Goal: Task Accomplishment & Management: Use online tool/utility

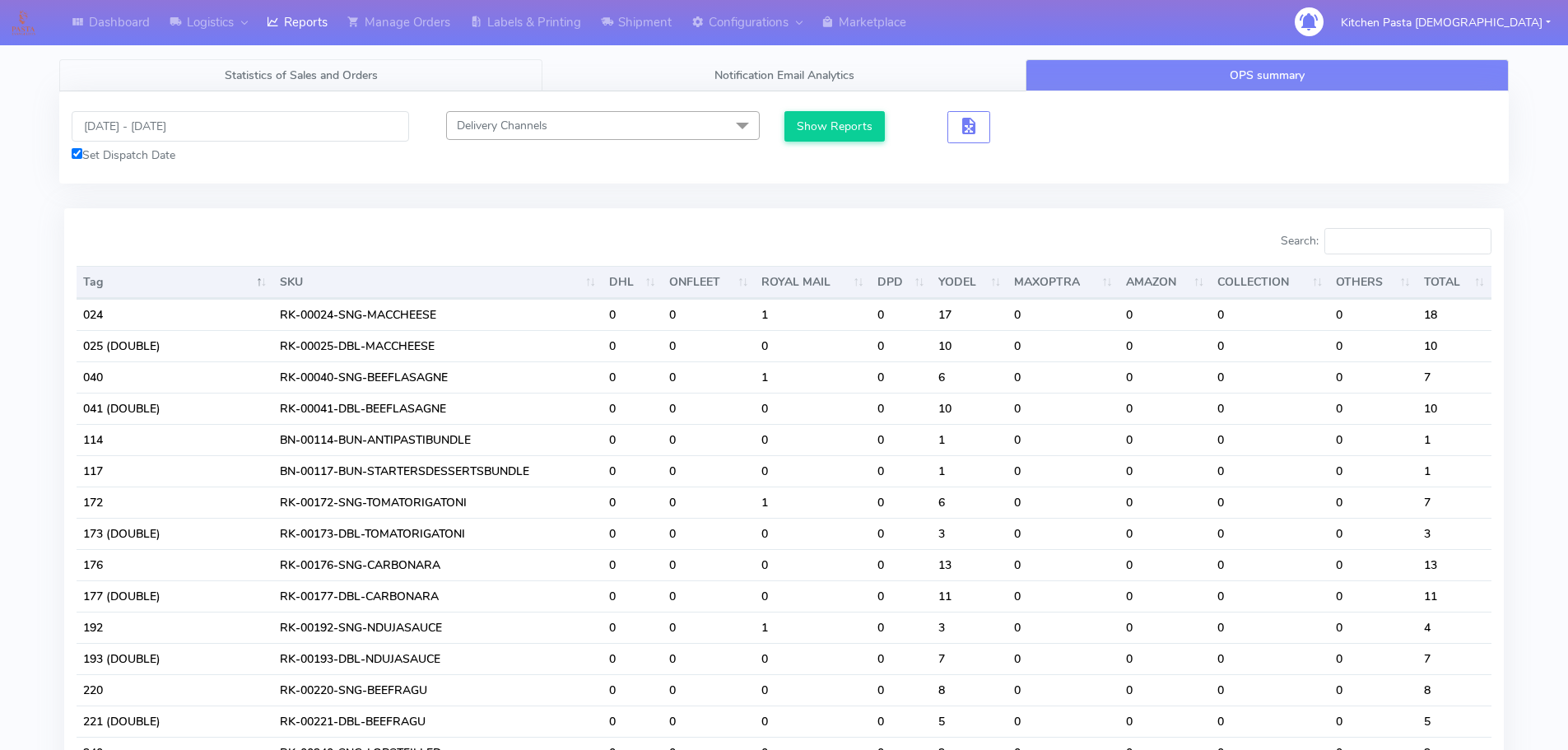
click at [376, 90] on link "Statistics of Sales and Orders" at bounding box center [300, 75] width 483 height 32
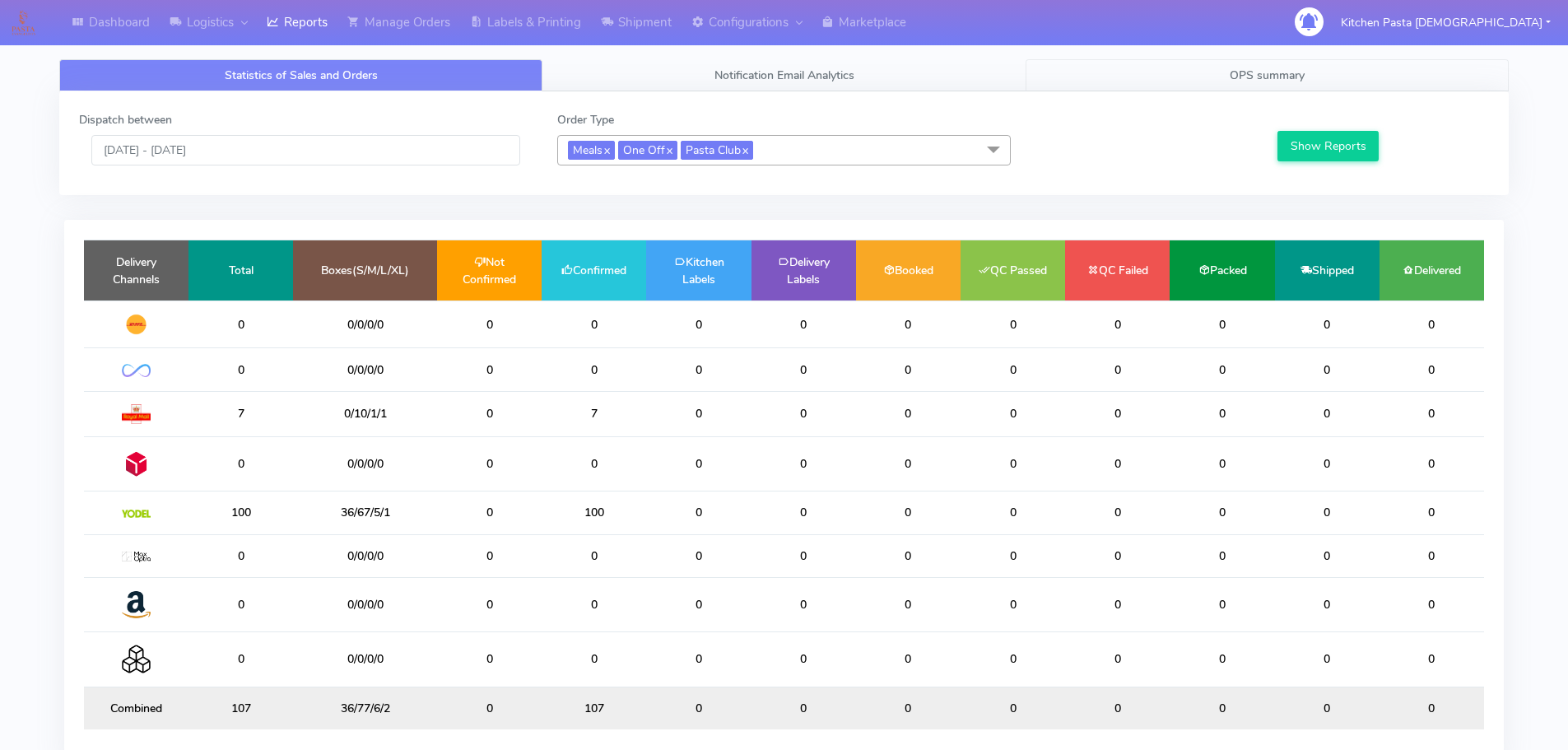
click at [1168, 77] on link "OPS summary" at bounding box center [1266, 75] width 483 height 32
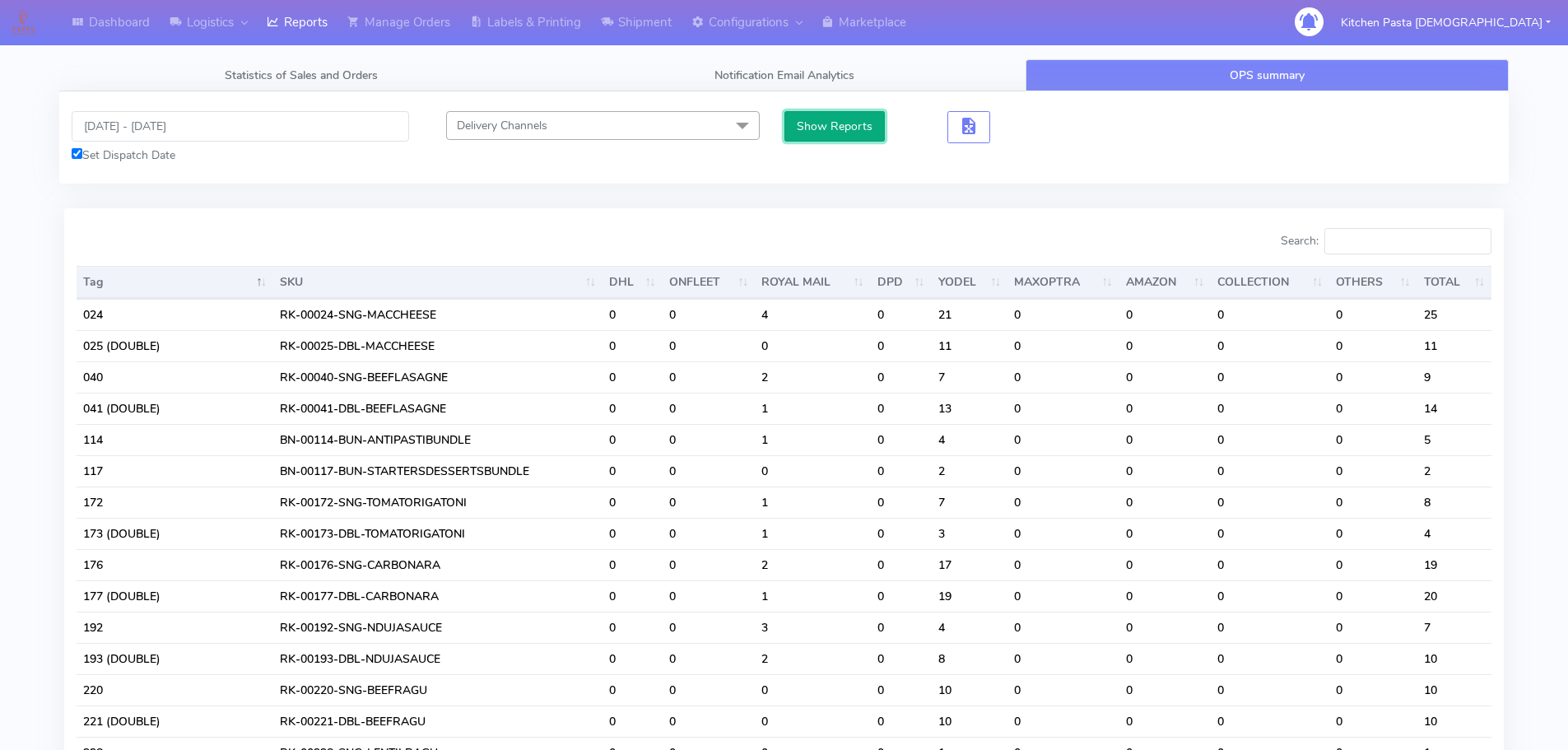
click at [830, 127] on button "Show Reports" at bounding box center [835, 126] width 101 height 30
click at [1389, 251] on input "Search:" at bounding box center [1408, 241] width 167 height 26
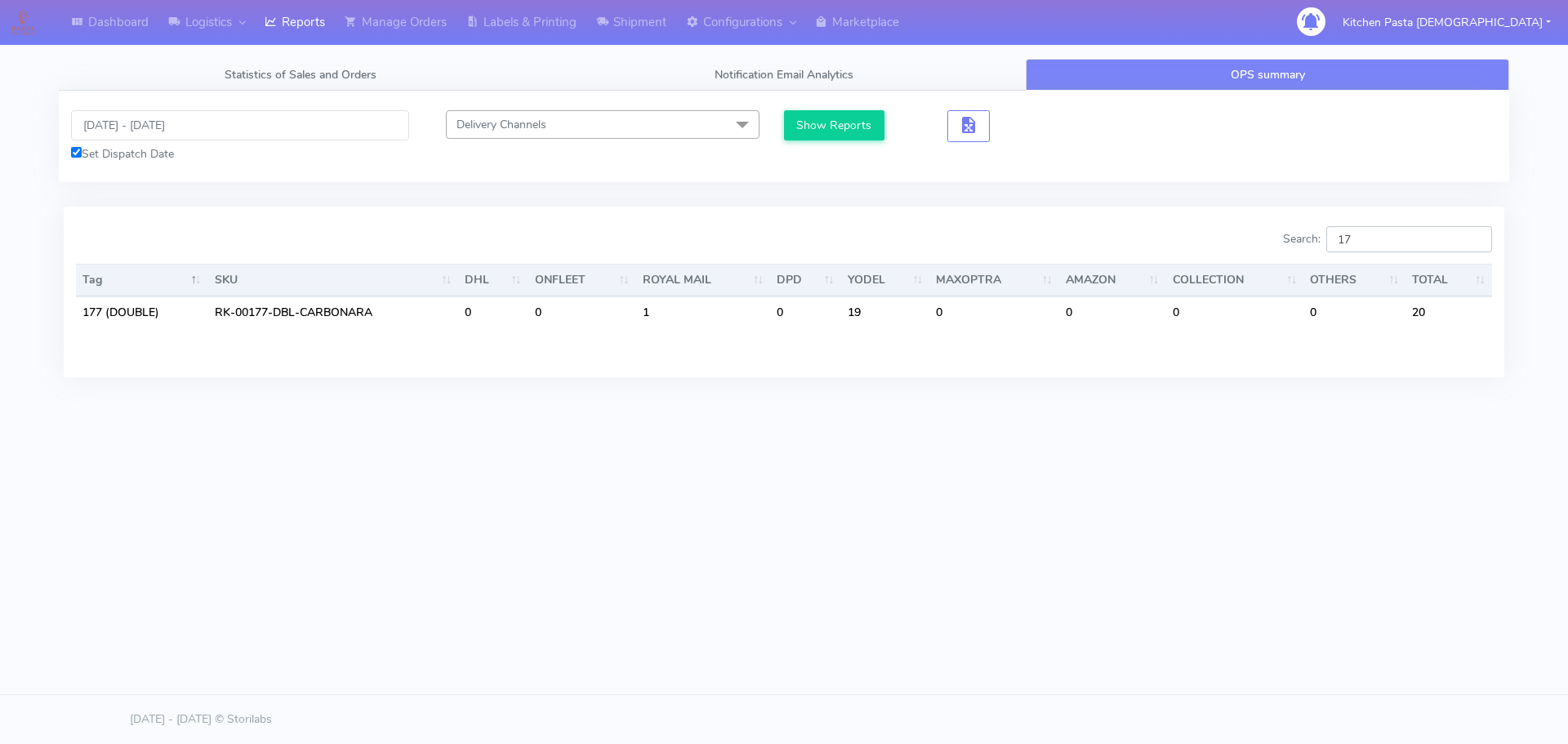
type input "1"
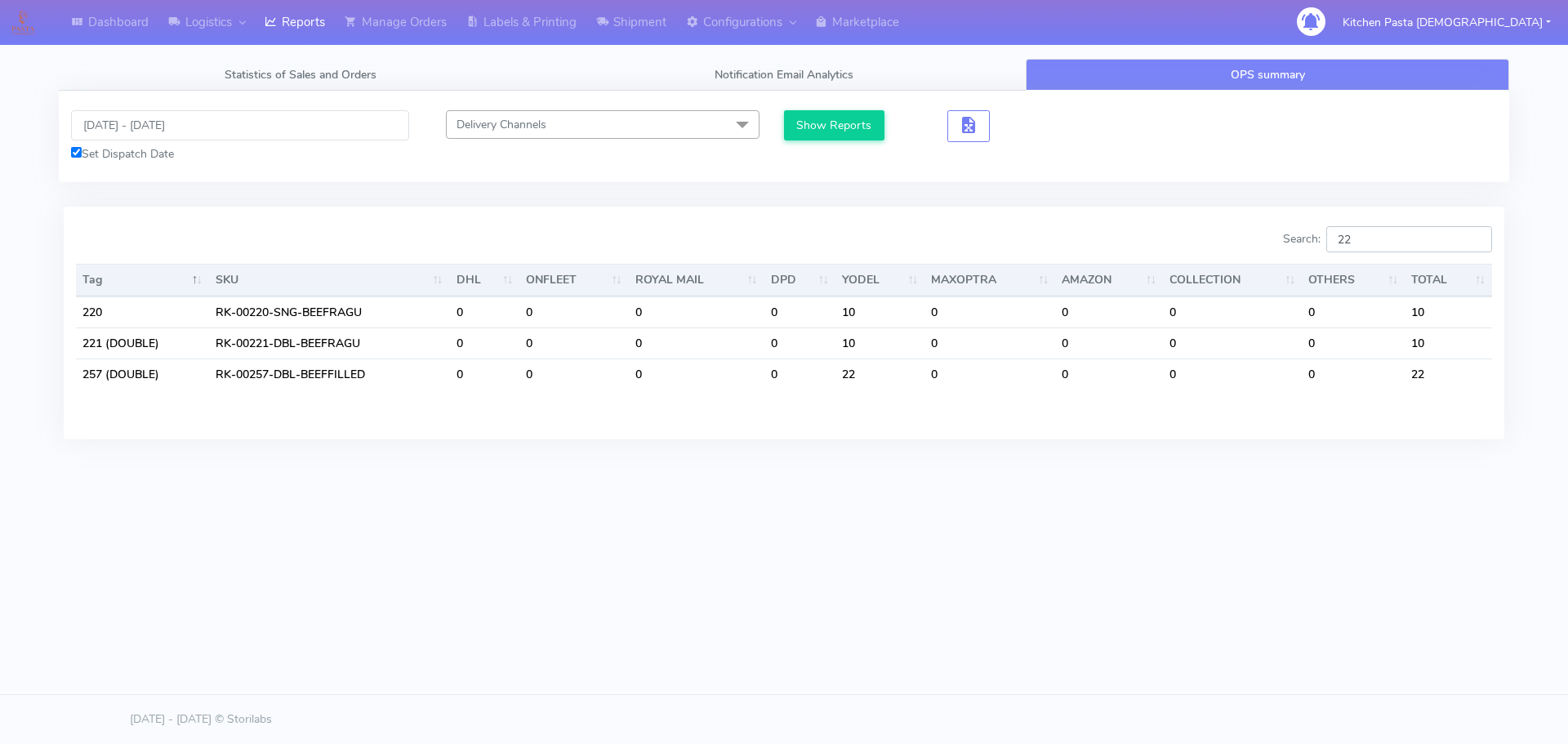
type input "2"
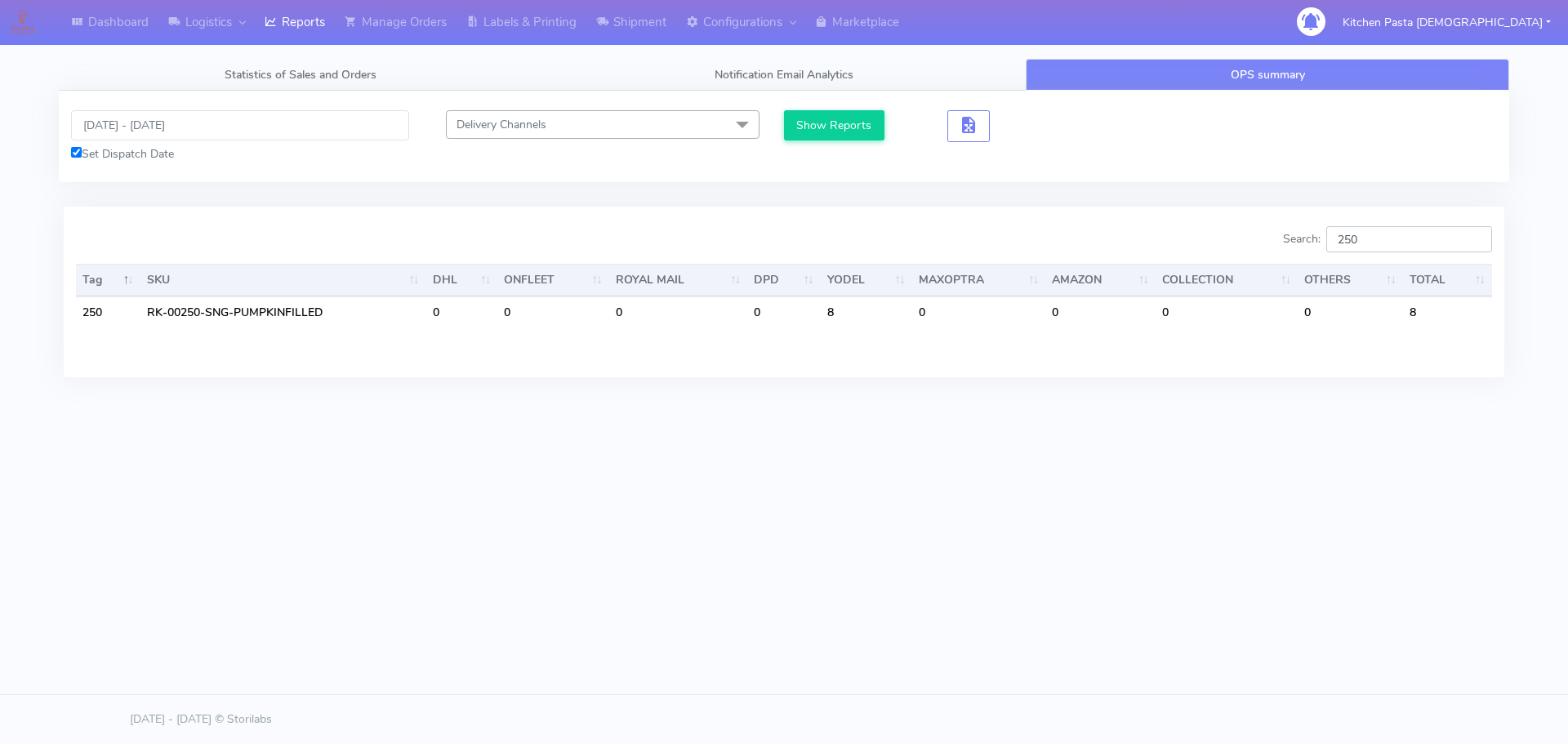
click at [1382, 239] on input "250" at bounding box center [1409, 239] width 166 height 26
drag, startPoint x: 1296, startPoint y: 145, endPoint x: 1307, endPoint y: 156, distance: 15.6
click at [1296, 145] on div "03/10/2025 - 03/10/2025 Set Dispatch Date Delivery Channels Select All DHL OnFl…" at bounding box center [784, 136] width 1450 height 52
click at [1404, 242] on input "250" at bounding box center [1409, 239] width 166 height 26
type input "2"
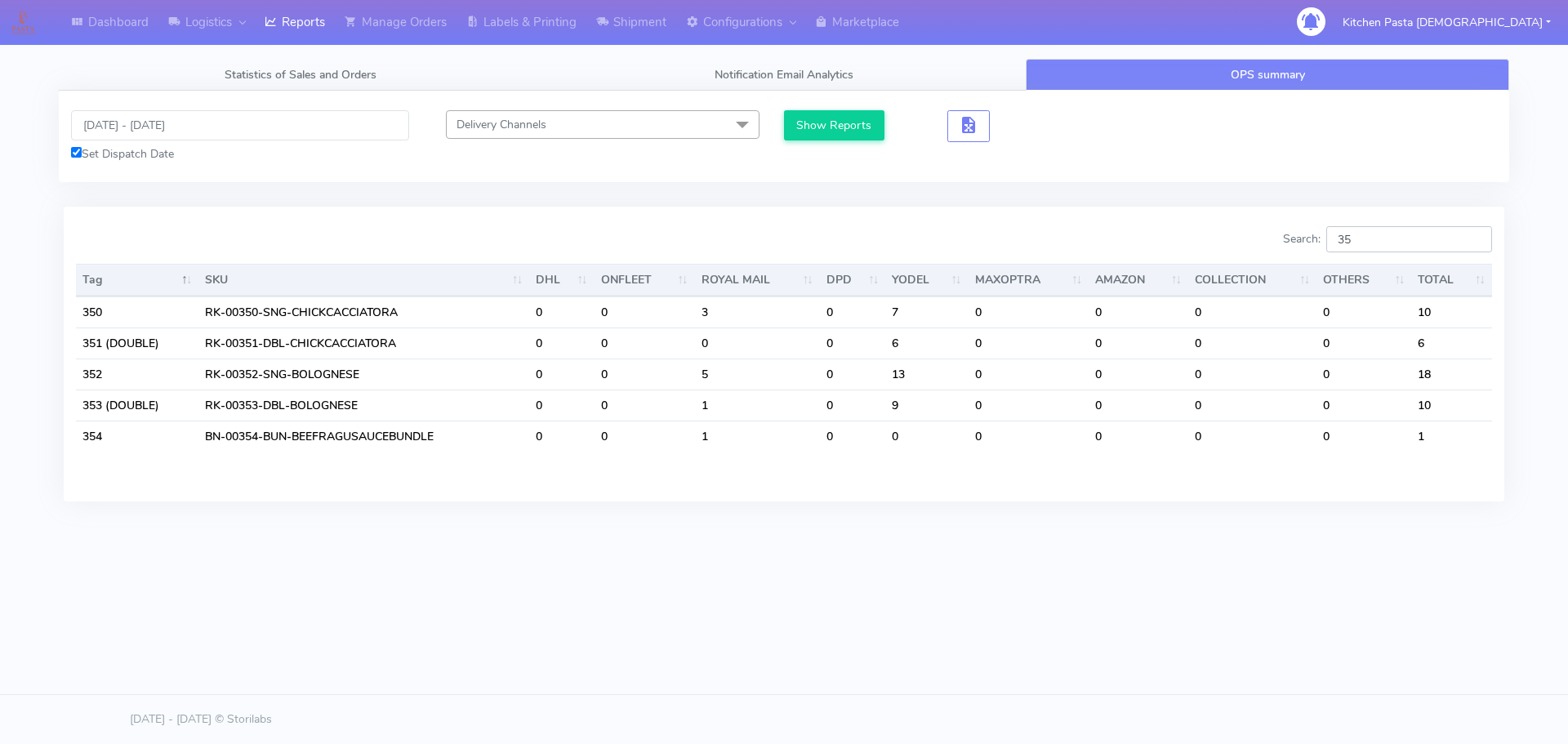
type input "3"
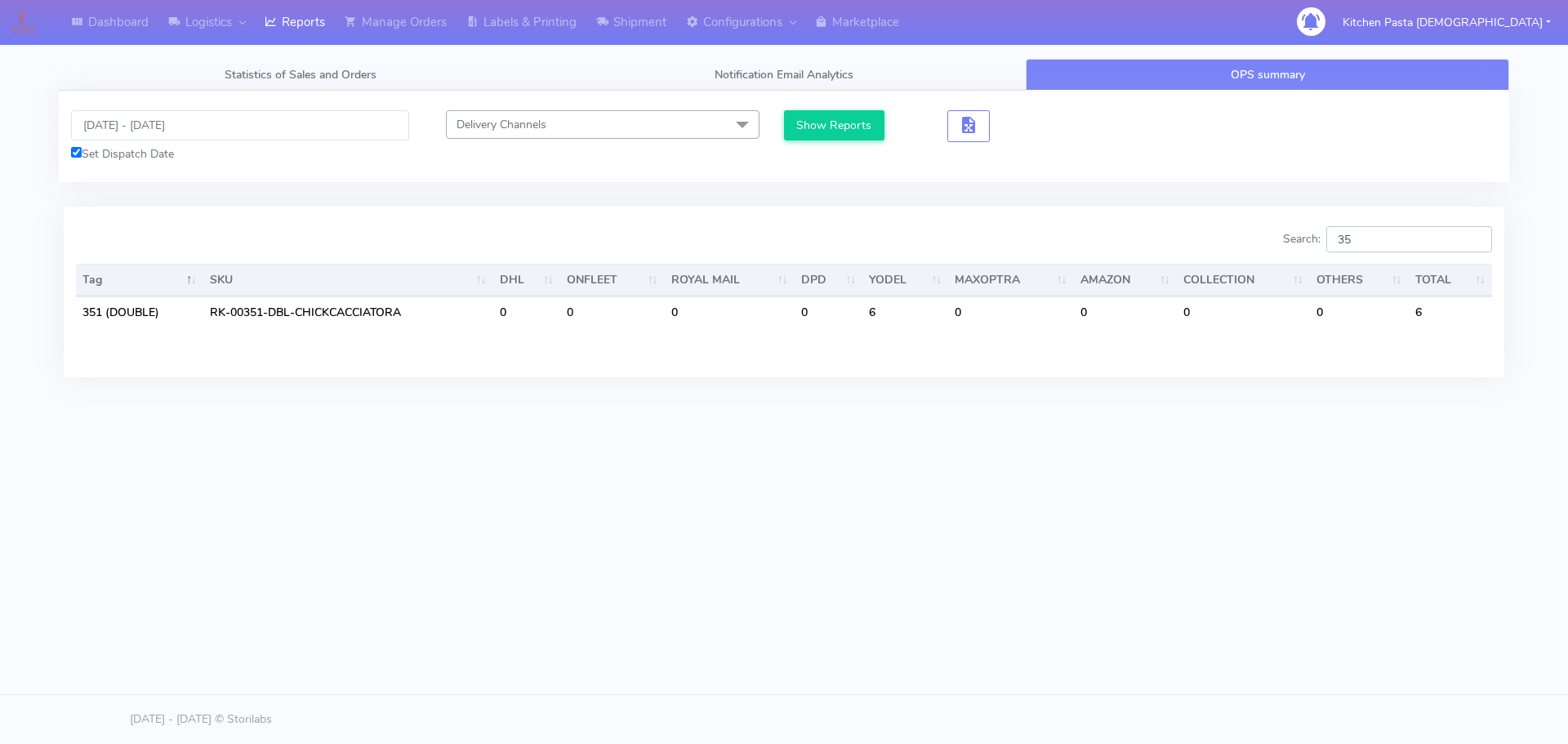
type input "3"
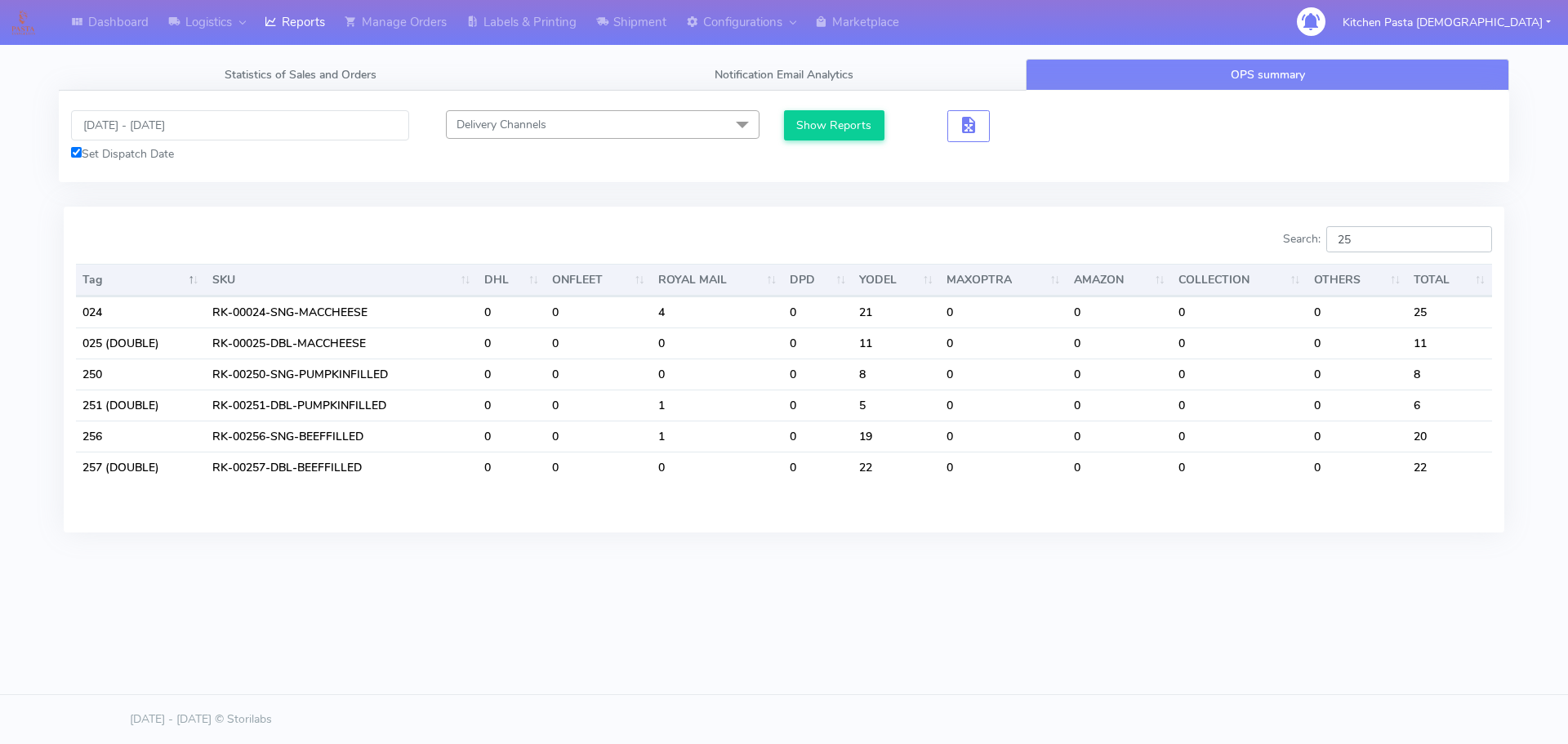
type input "2"
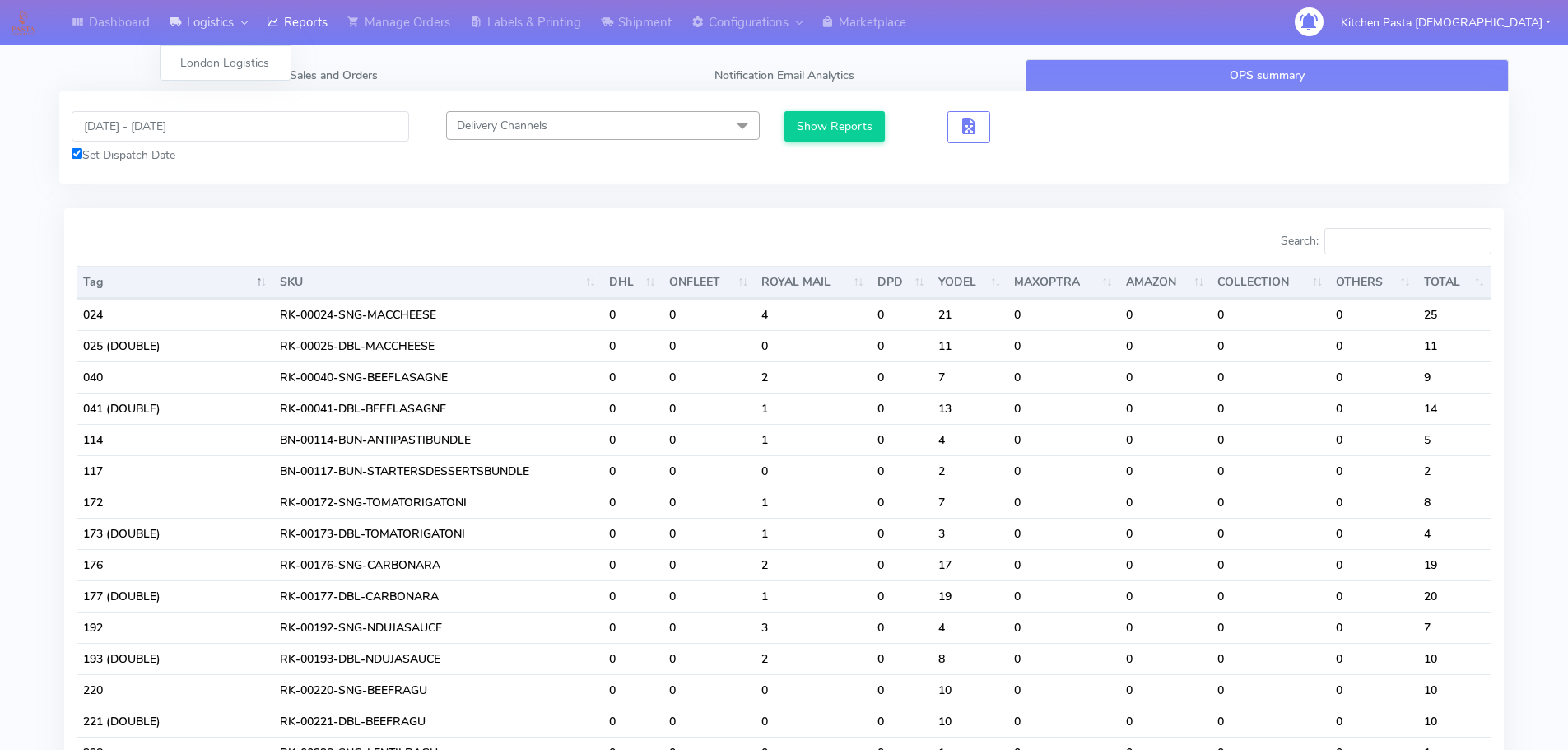
click at [211, 16] on link "Logistics" at bounding box center [208, 23] width 97 height 45
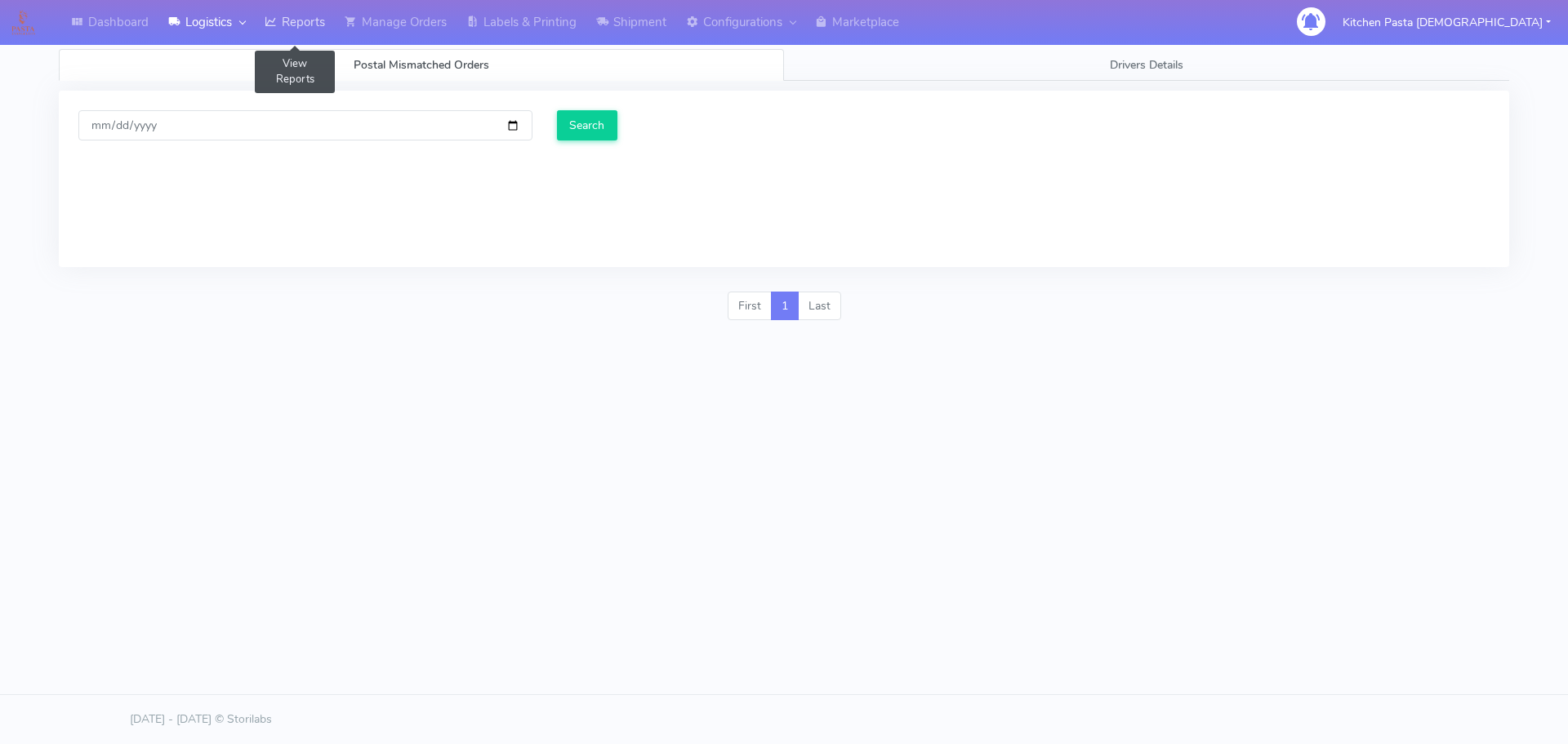
click at [291, 14] on link "Reports" at bounding box center [294, 22] width 80 height 45
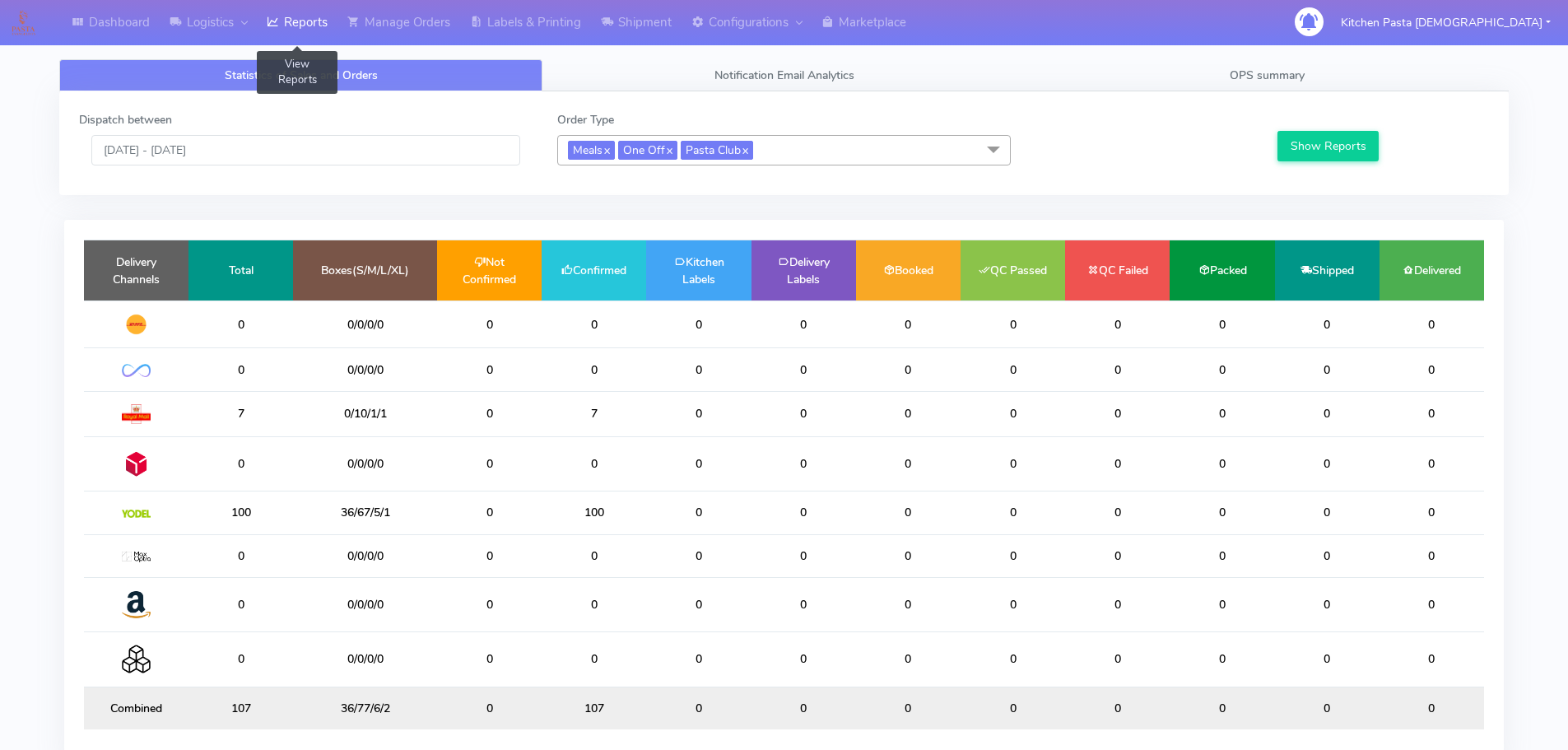
click at [1218, 55] on div "Statistics of Sales and Orders Notification Email Analytics OPS summary Dispatc…" at bounding box center [784, 421] width 1474 height 744
click at [1220, 95] on div "Dispatch between 03/10/2025 - 03/10/2025 Order Type Meals x One Off x Pasta Clu…" at bounding box center [784, 143] width 1449 height 104
click at [1233, 80] on span "OPS summary" at bounding box center [1267, 75] width 75 height 16
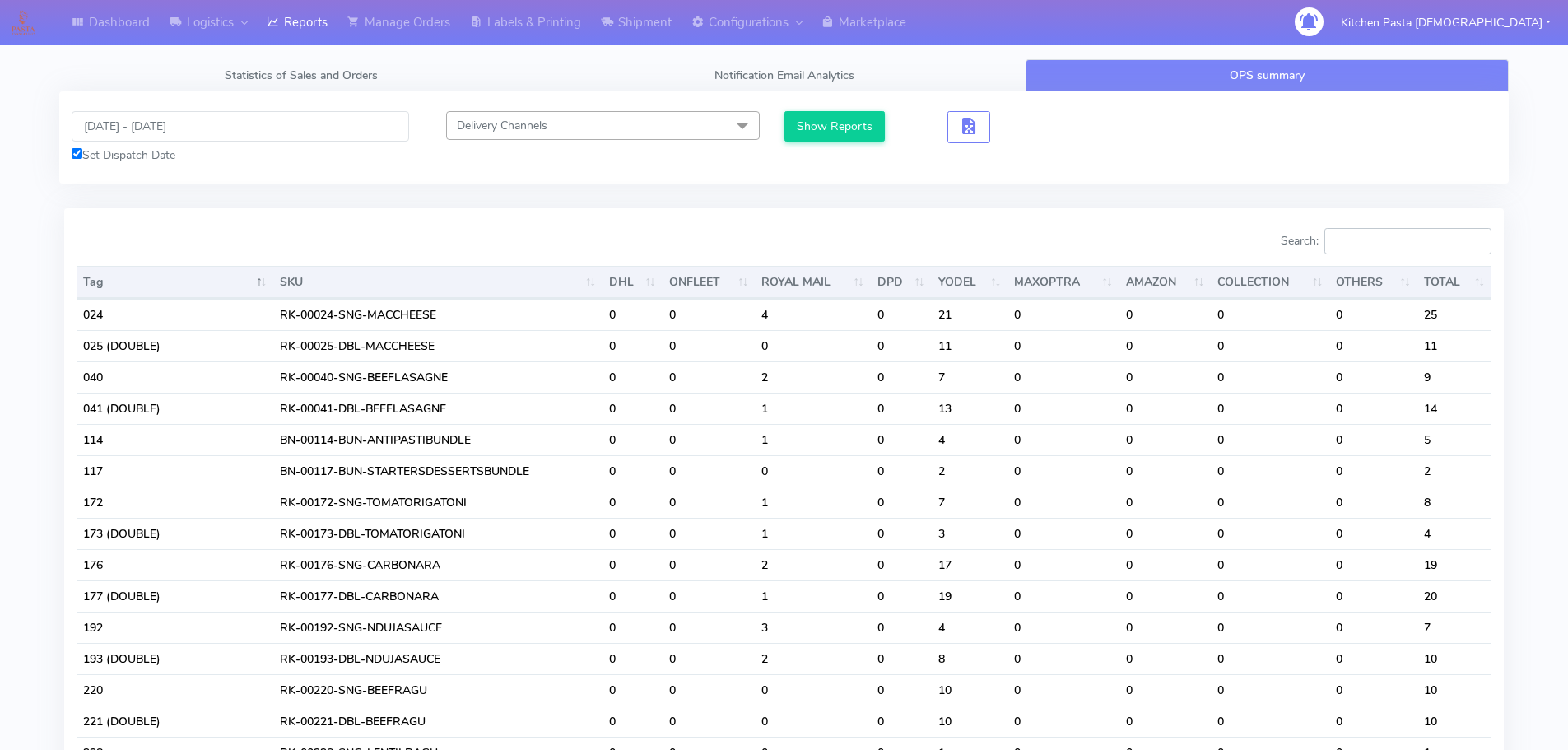
click at [1358, 240] on input "Search:" at bounding box center [1408, 241] width 167 height 26
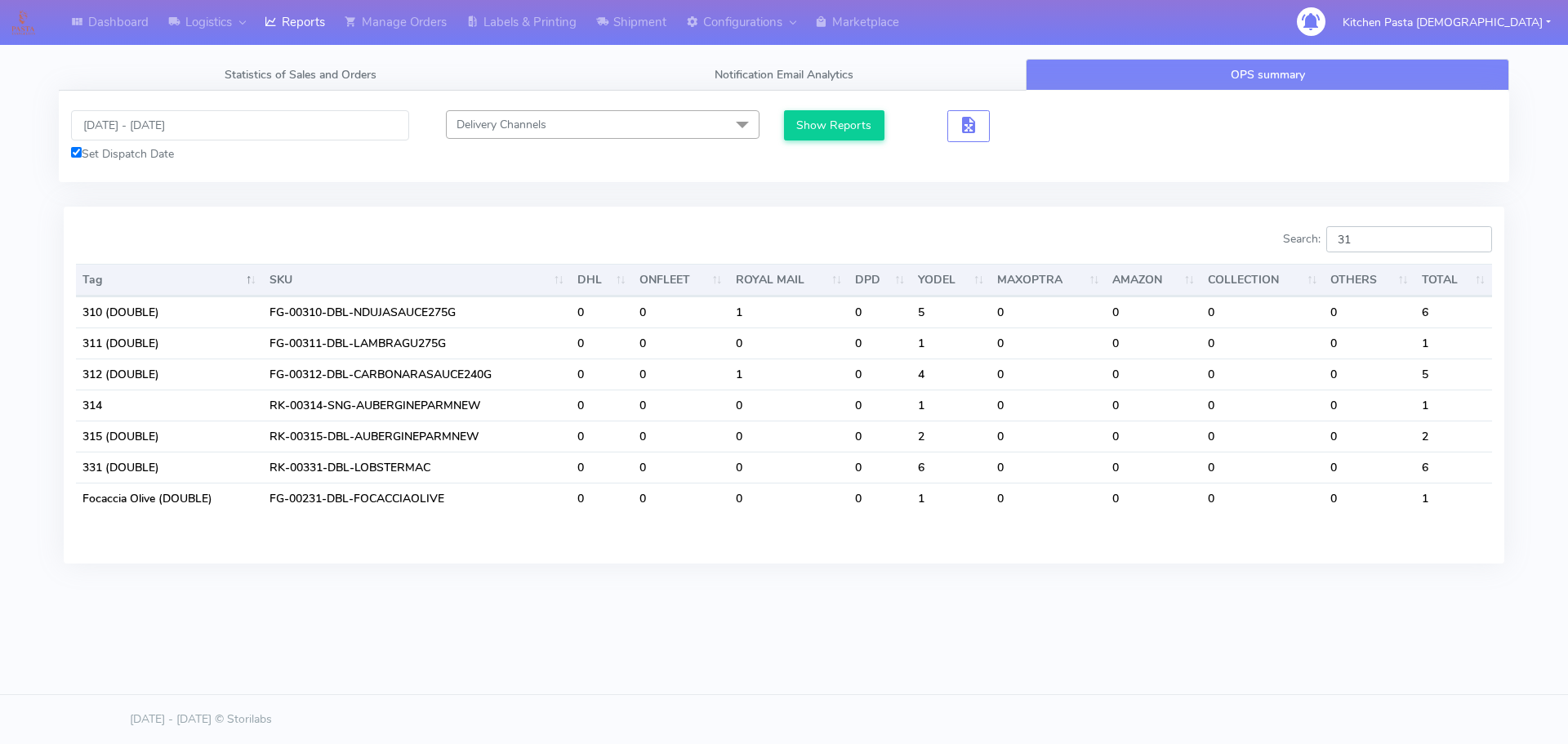
type input "3"
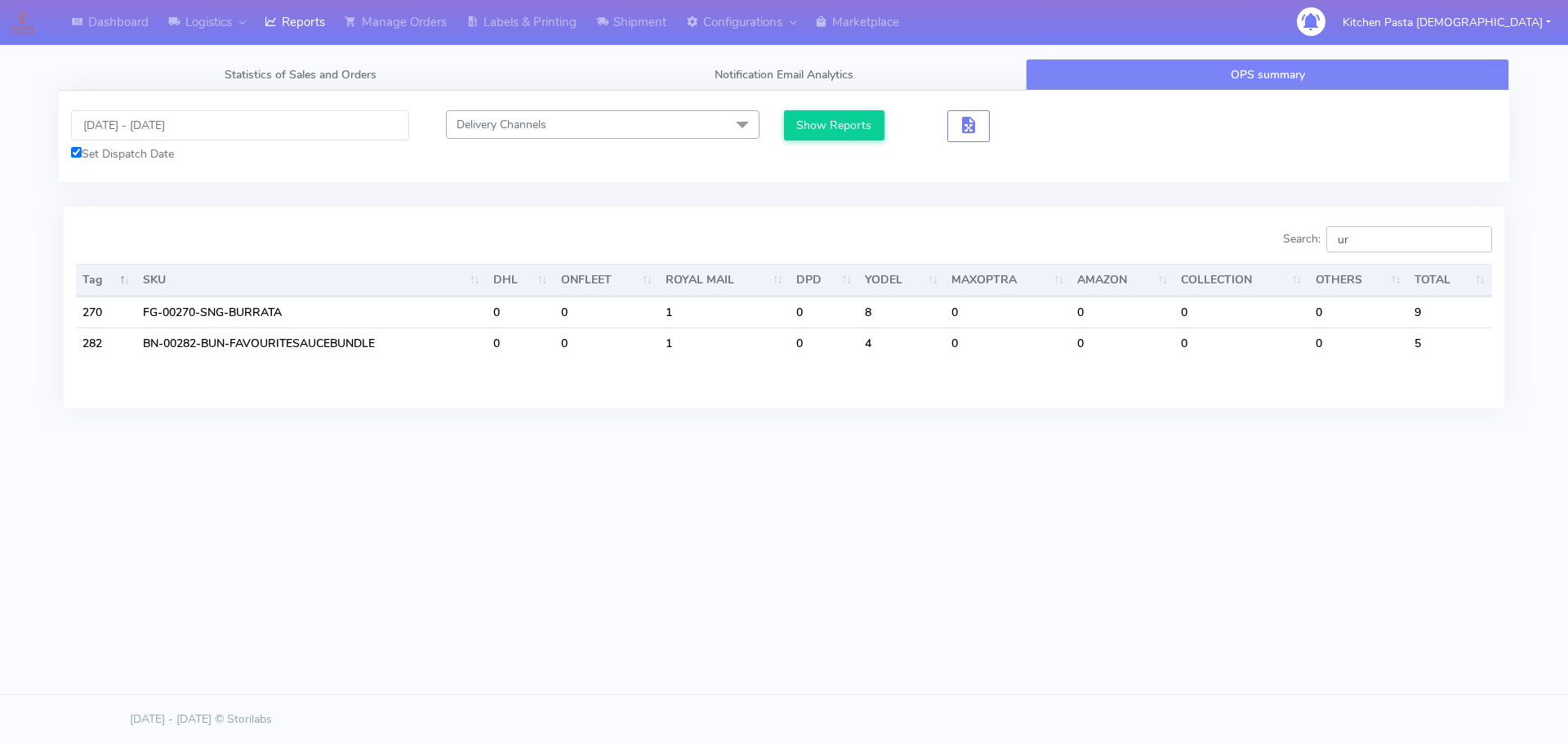
type input "u"
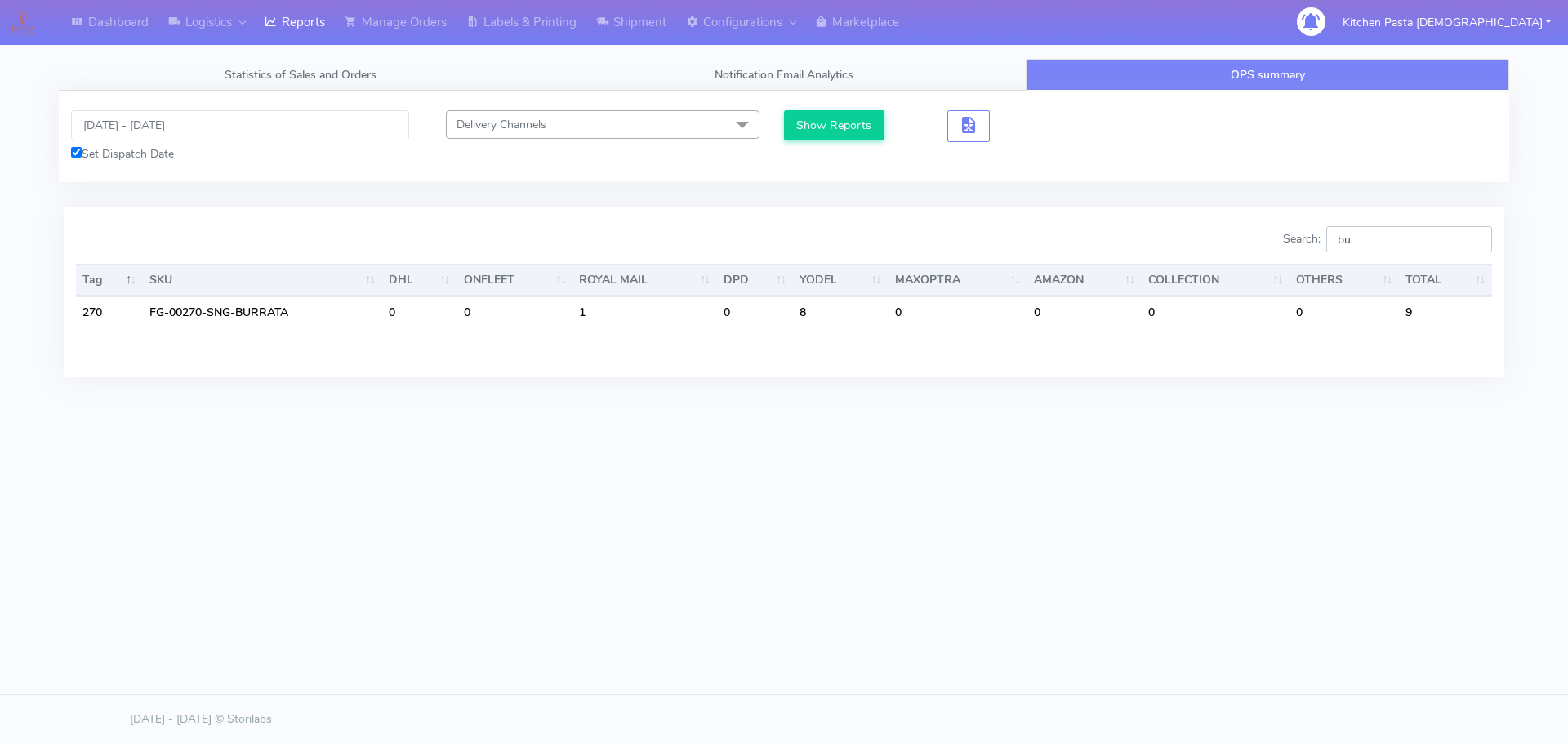
type input "b"
type input "tiramis"
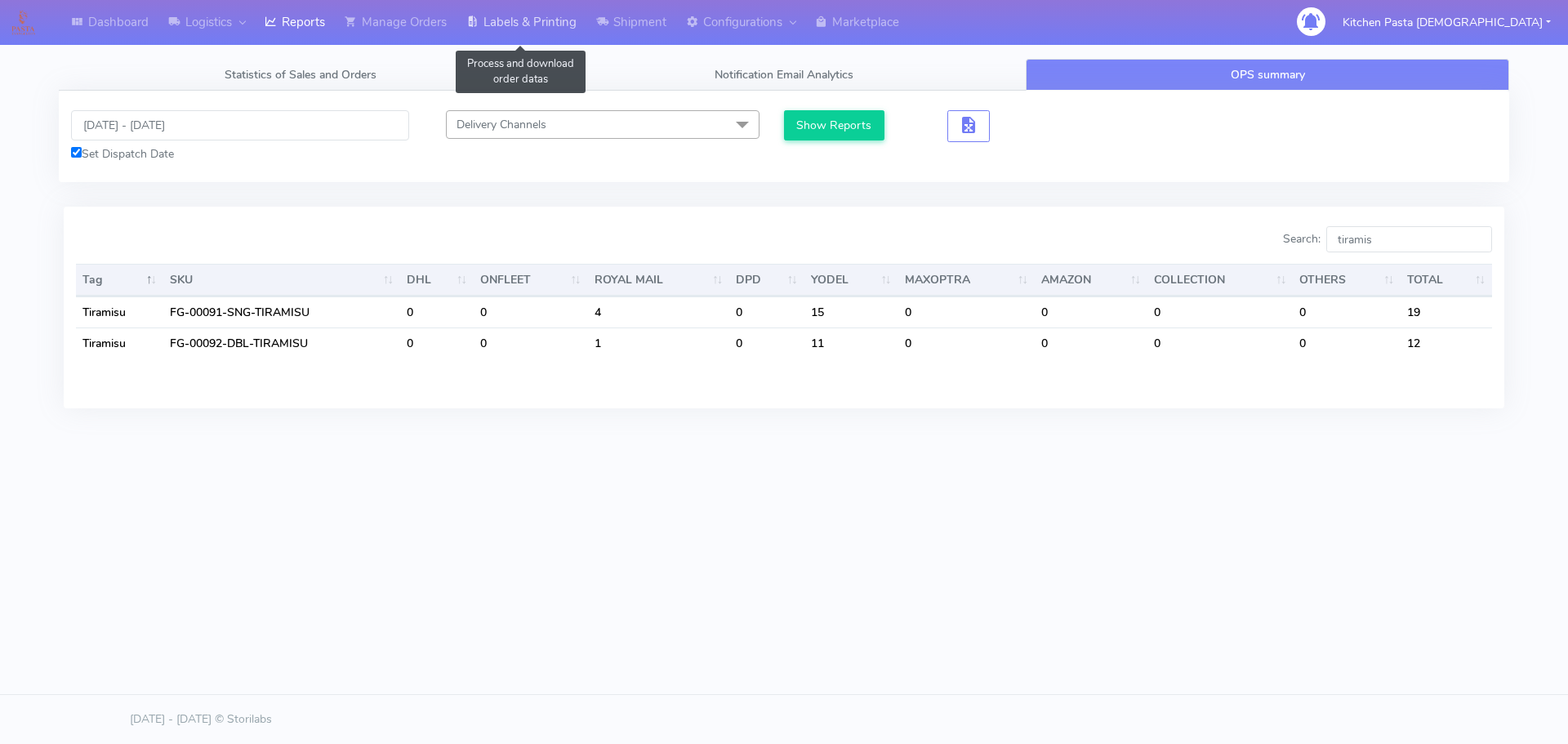
click at [532, 40] on link "Labels & Printing" at bounding box center [521, 22] width 130 height 45
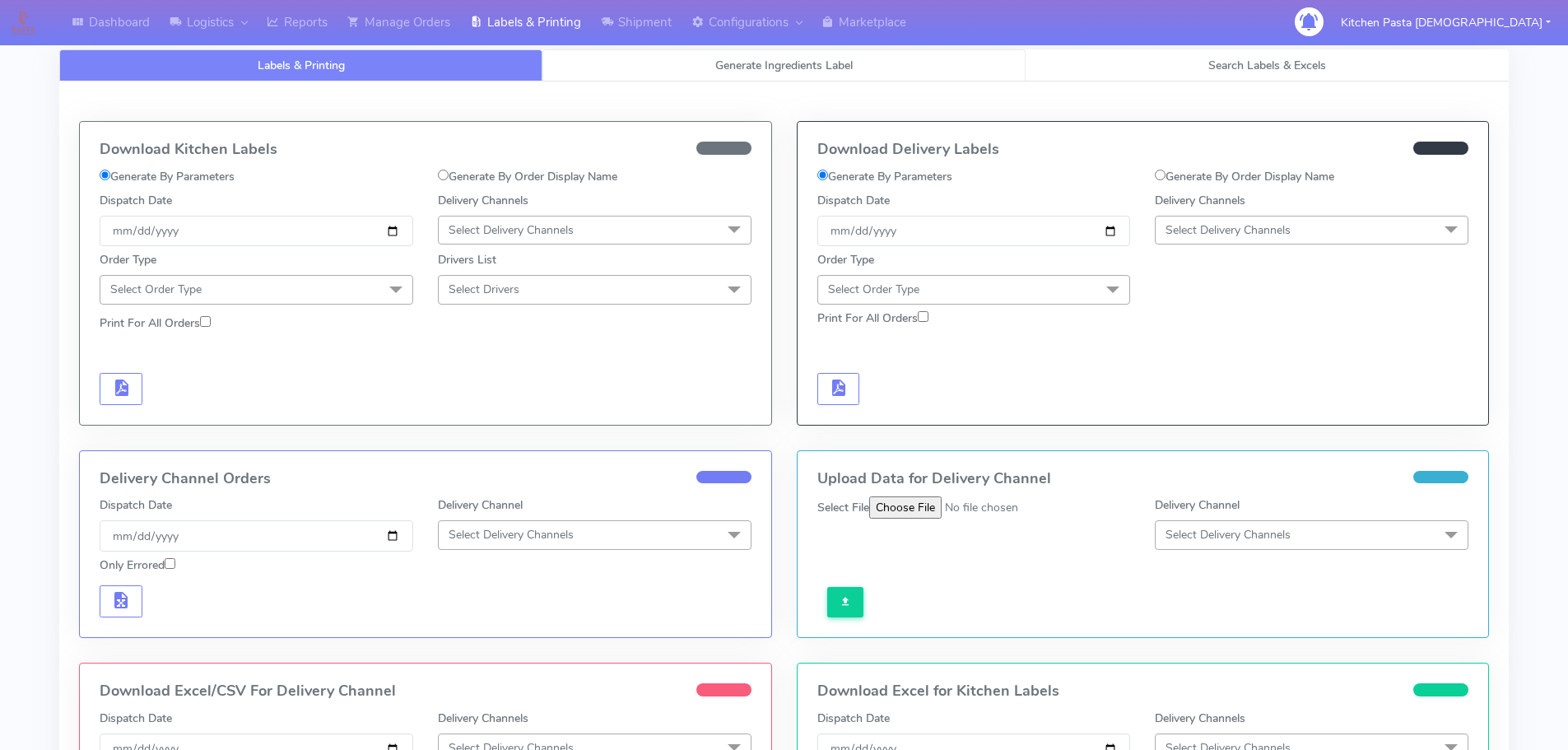
click at [839, 65] on span "Generate Ingredients Label" at bounding box center [784, 65] width 138 height 16
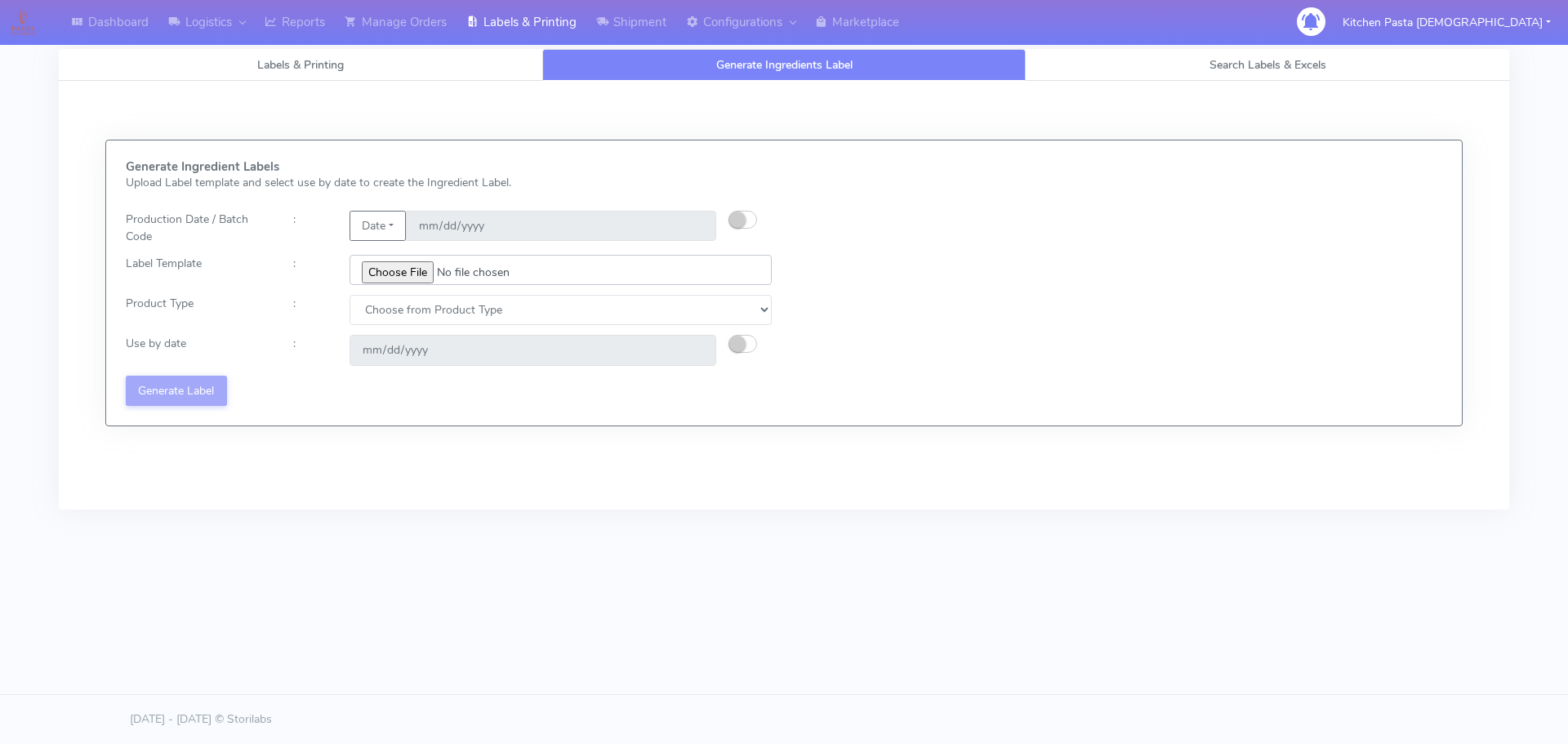
click at [401, 280] on input "file" at bounding box center [560, 269] width 422 height 30
type input "C:\fakepath\Ecom_176 _v6.jpg"
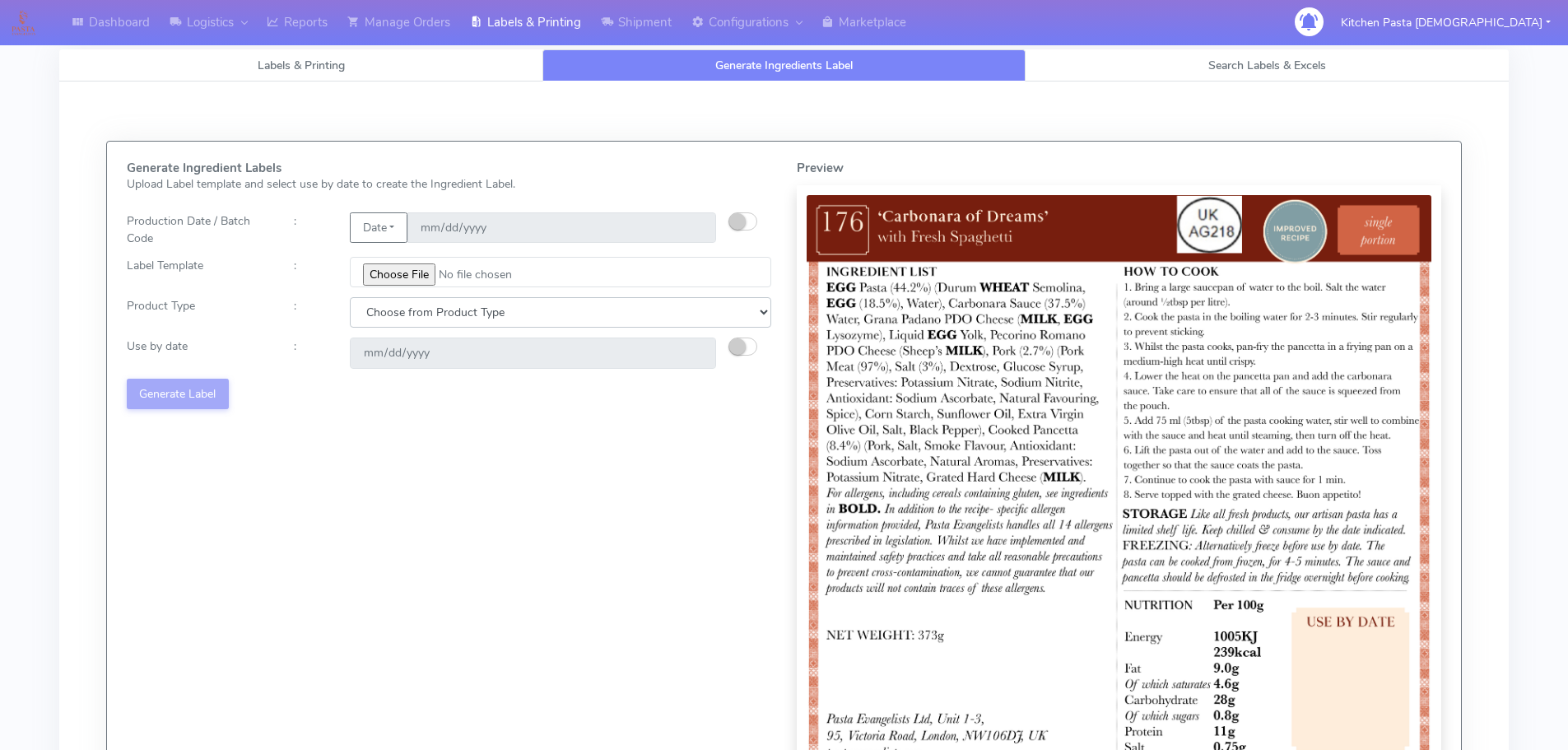
drag, startPoint x: 457, startPoint y: 319, endPoint x: 439, endPoint y: 320, distance: 18.0
click at [457, 319] on select "Choose from Product Type ECOM ERETAIL CIRCULAR CIRC_DESERTS LASAGNE" at bounding box center [561, 312] width 421 height 30
select select "0"
click at [350, 297] on select "Choose from Product Type ECOM ERETAIL CIRCULAR CIRC_DESERTS LASAGNE" at bounding box center [561, 312] width 421 height 30
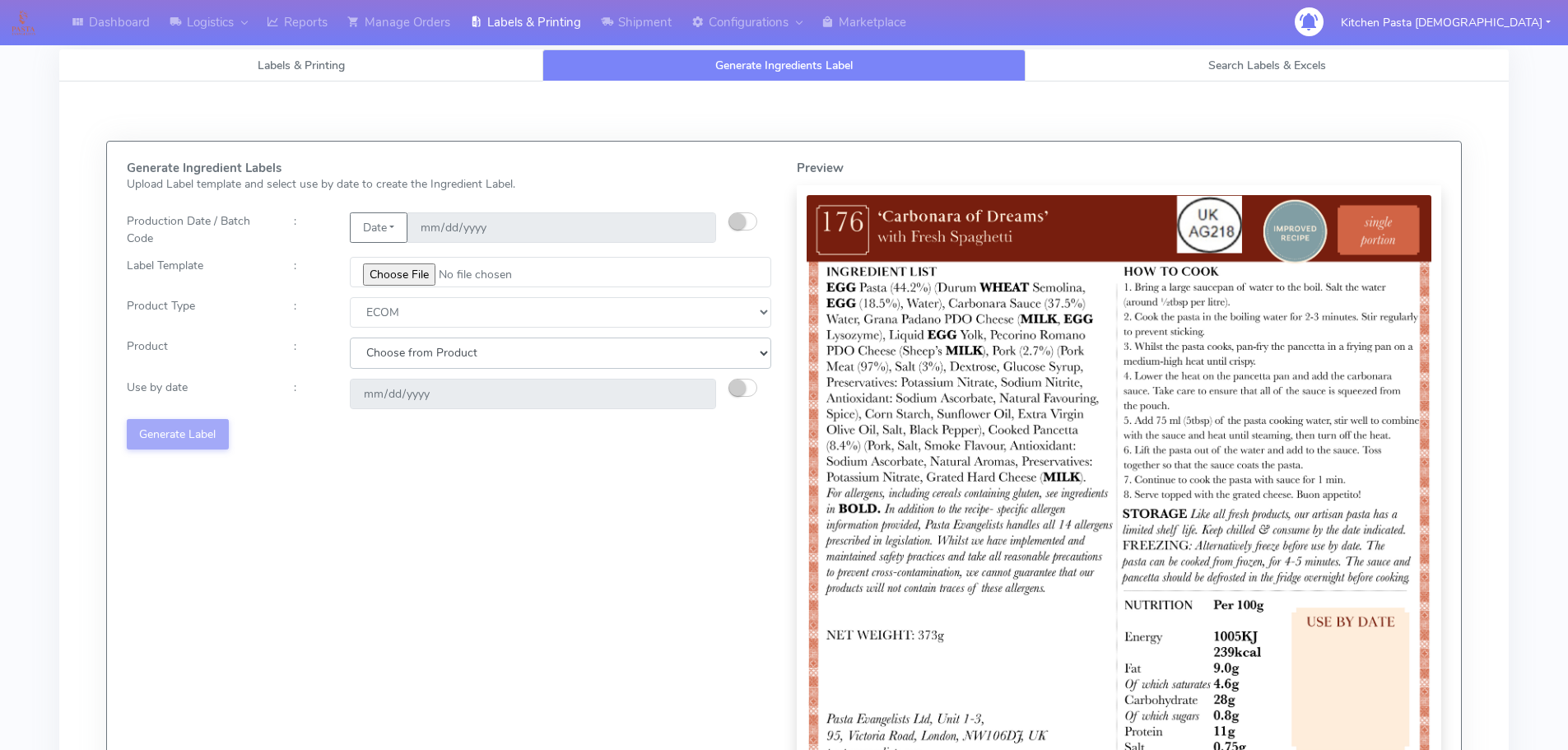
drag, startPoint x: 384, startPoint y: 325, endPoint x: 388, endPoint y: 367, distance: 42.2
click at [383, 342] on select "Choose from Product PLAIN PASTA (EXCEPT HURRA) HURRA FILLED PASTA BUTTER (INTER…" at bounding box center [561, 352] width 421 height 30
select select "0"
click at [350, 337] on select "Choose from Product PLAIN PASTA (EXCEPT HURRA) HURRA FILLED PASTA BUTTER (INTER…" at bounding box center [561, 352] width 421 height 30
click at [732, 389] on small "button" at bounding box center [737, 388] width 16 height 16
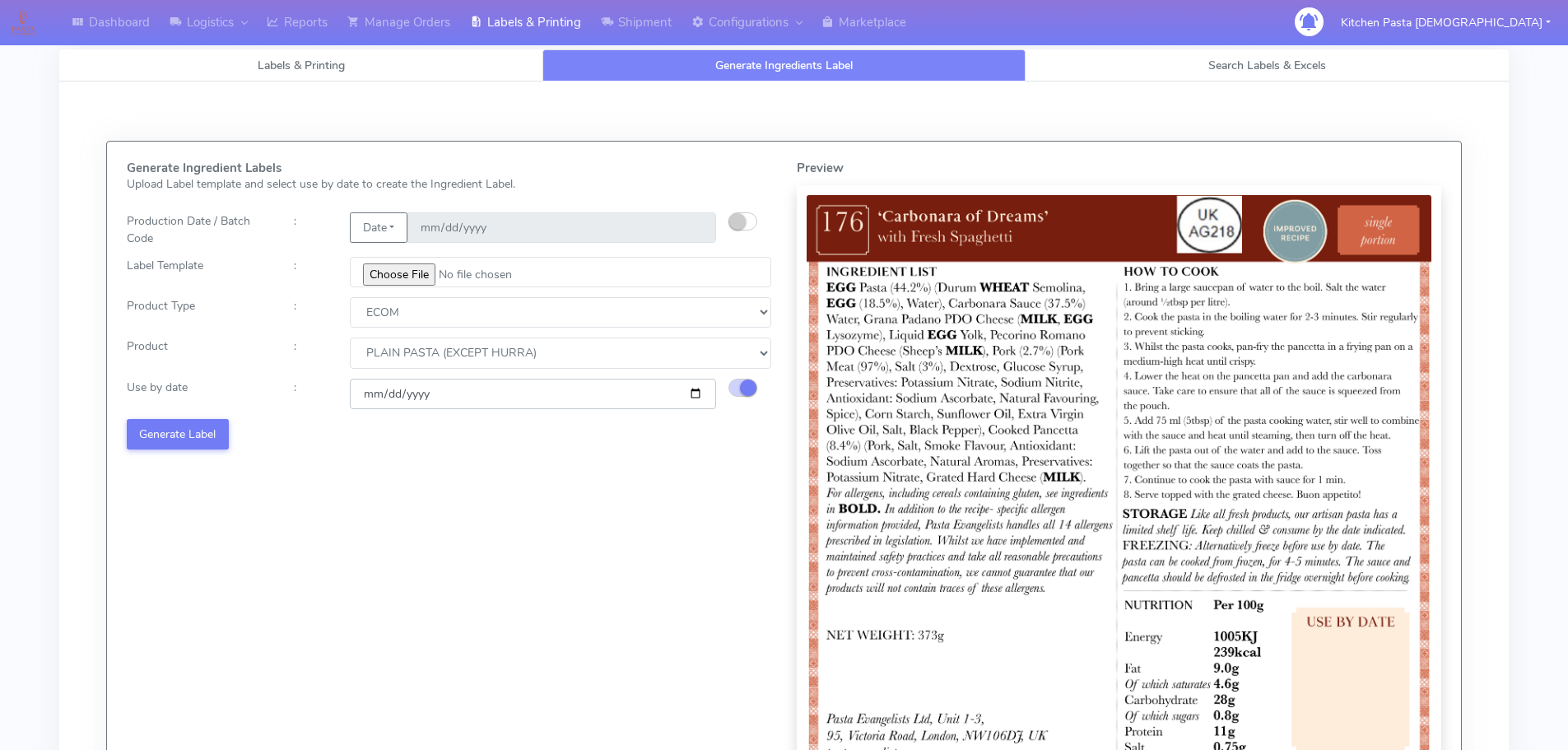
click at [697, 391] on input "[DATE]" at bounding box center [533, 394] width 367 height 30
type input "[DATE]"
click at [188, 439] on button "Generate Label" at bounding box center [178, 434] width 102 height 30
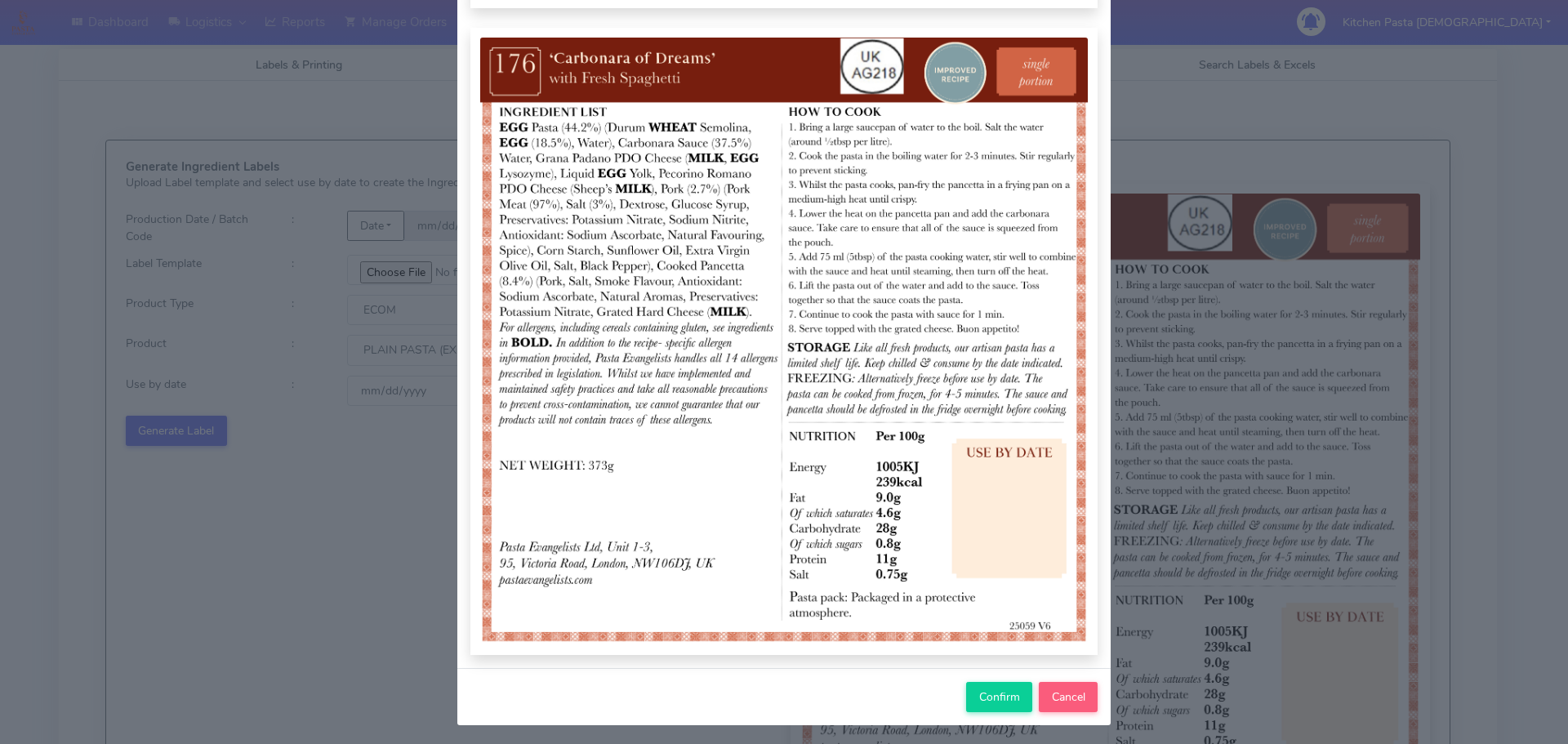
scroll to position [169, 0]
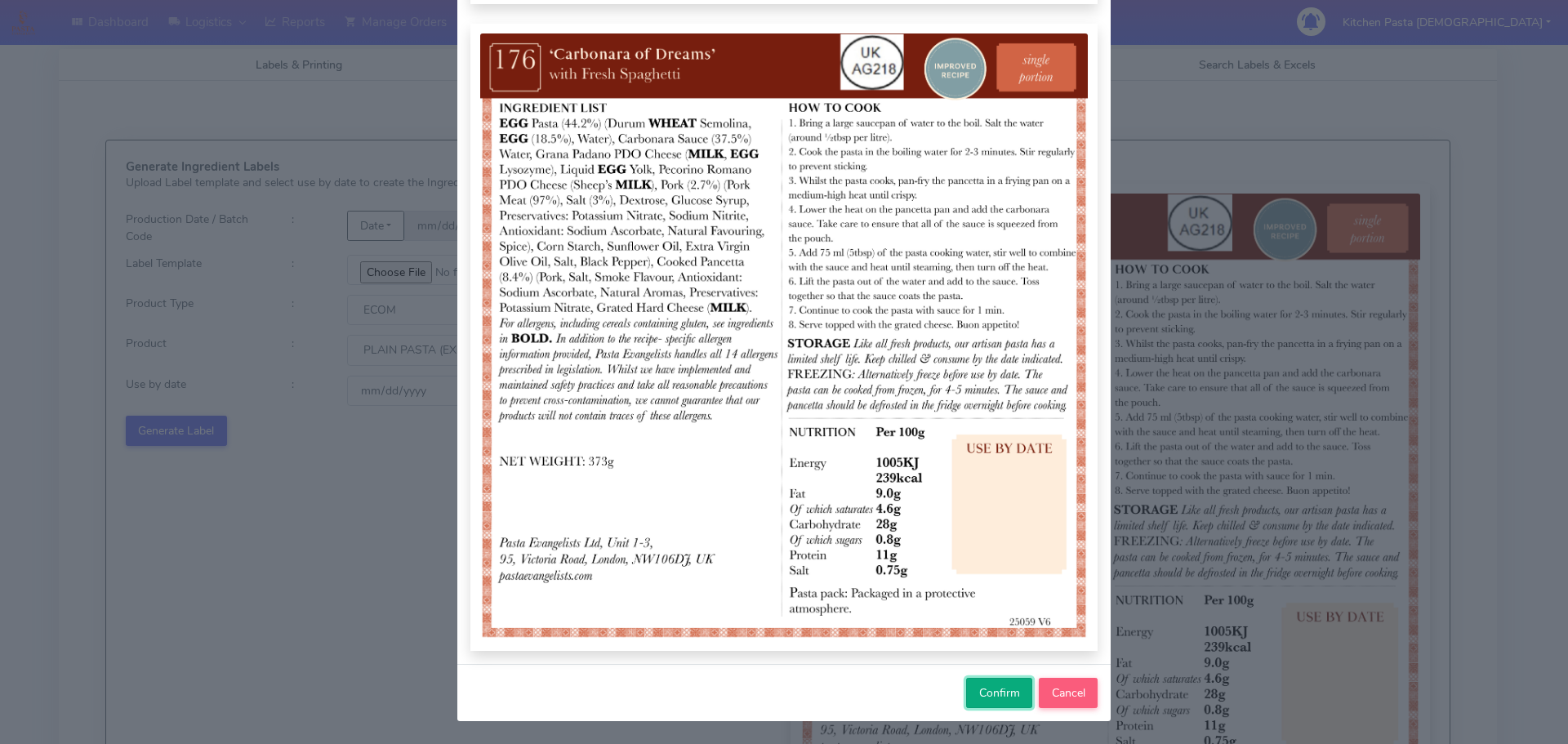
click at [981, 684] on button "Confirm" at bounding box center [999, 692] width 66 height 30
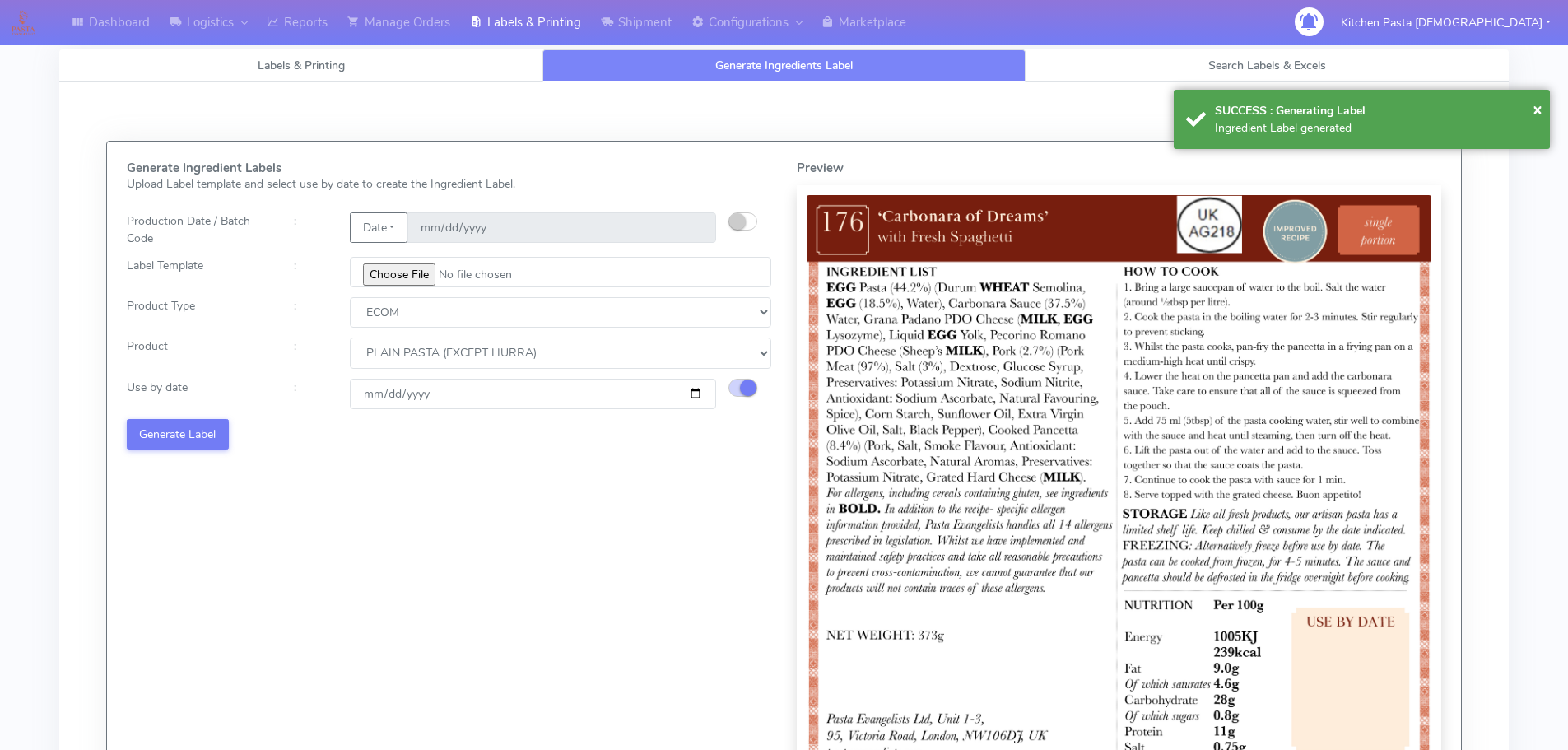
select select
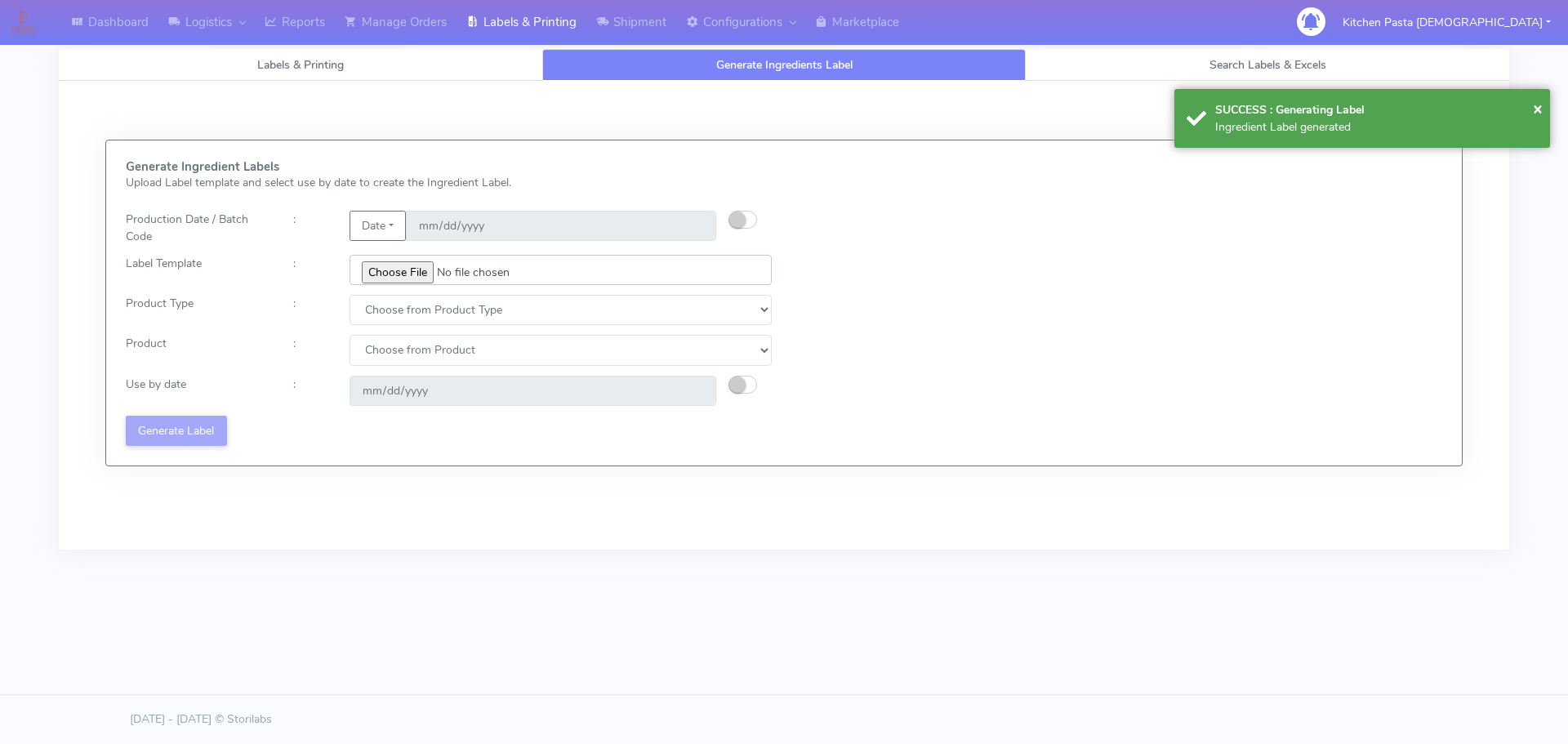
click at [423, 273] on input "file" at bounding box center [560, 269] width 422 height 30
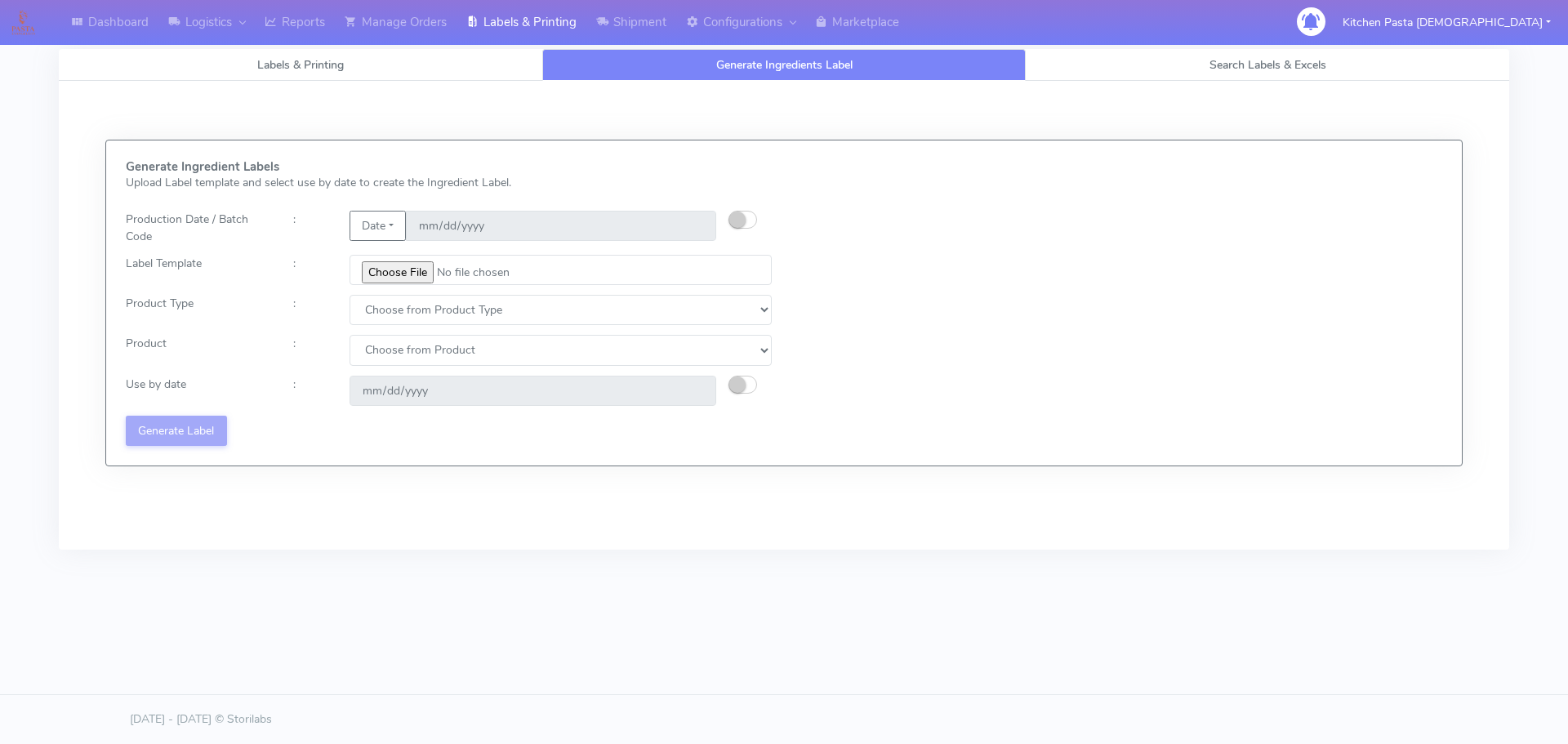
click at [1165, 202] on div "Generate Ingredient Labels Upload Label template and select use by date to crea…" at bounding box center [784, 303] width 1341 height 286
click at [415, 273] on input "file" at bounding box center [560, 269] width 422 height 30
type input "C:\fakepath\Ecom_177 _v6.jpg"
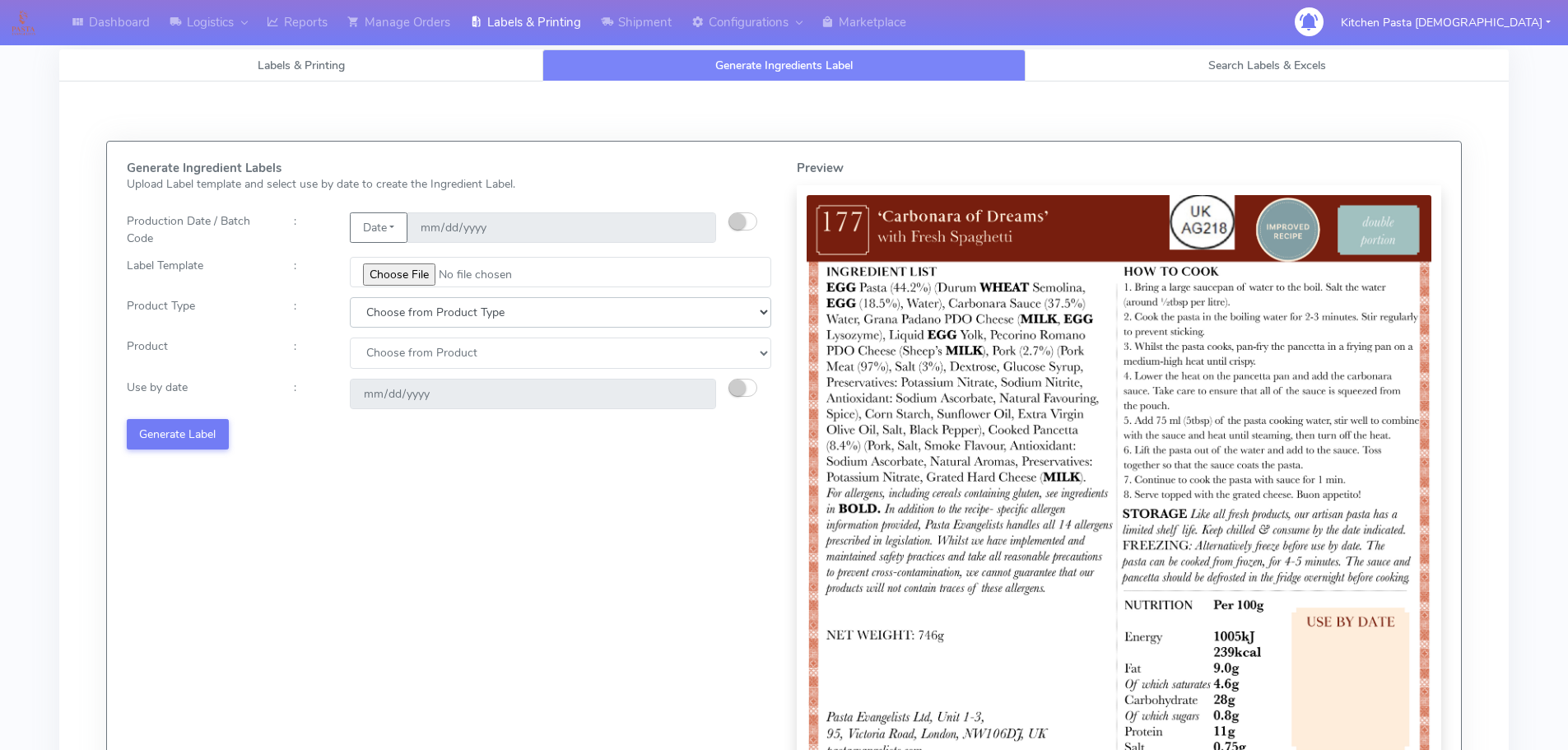
click at [411, 311] on select "Choose from Product Type ECOM ERETAIL CIRCULAR CIRC_DESERTS LASAGNE" at bounding box center [561, 312] width 421 height 30
select select "0"
click at [350, 297] on select "Choose from Product Type ECOM ERETAIL CIRCULAR CIRC_DESERTS LASAGNE" at bounding box center [561, 312] width 421 height 30
click at [405, 349] on select "Choose from Product PLAIN PASTA (EXCEPT HURRA) HURRA FILLED PASTA BUTTER (INTER…" at bounding box center [561, 352] width 421 height 30
select select "0"
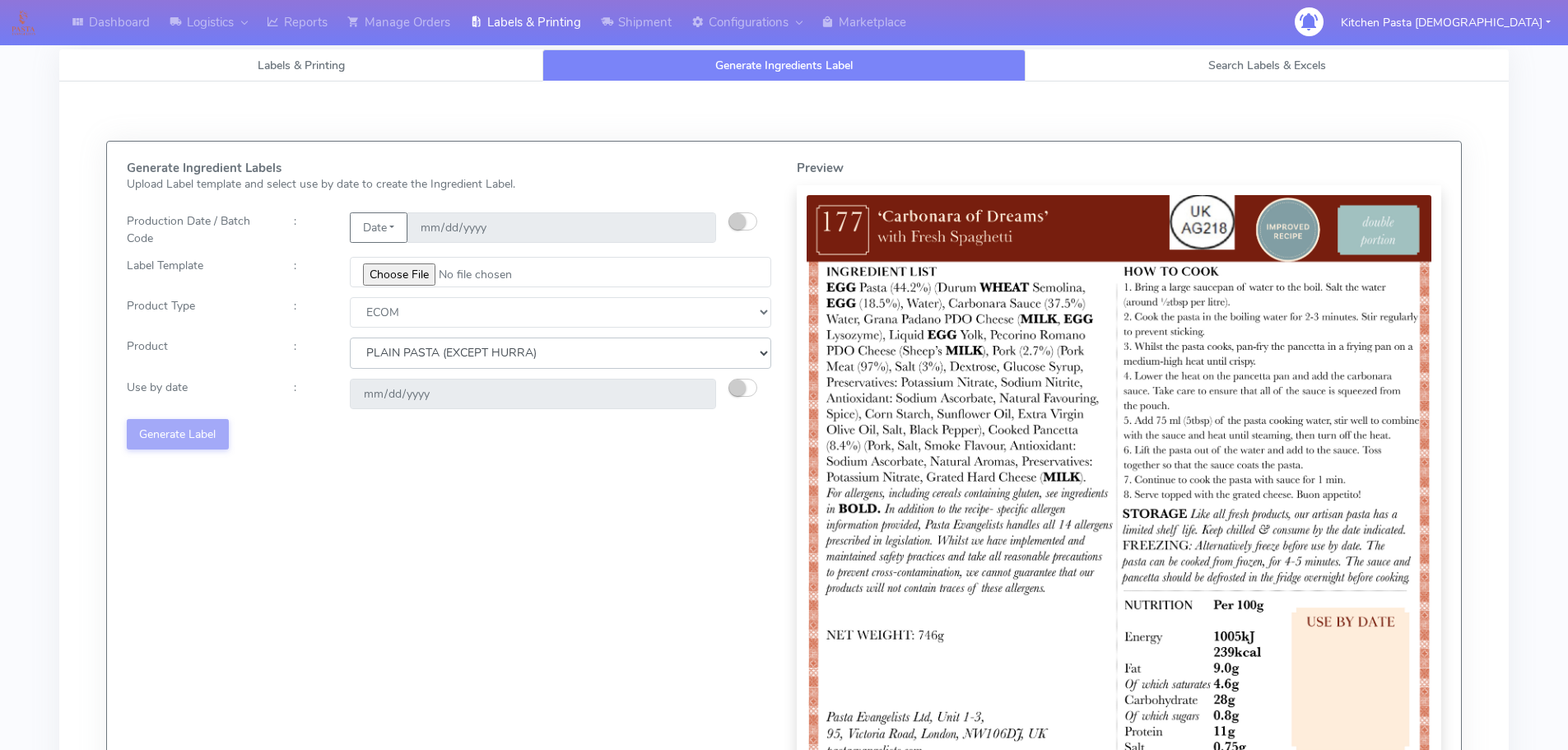
click at [350, 337] on select "Choose from Product PLAIN PASTA (EXCEPT HURRA) HURRA FILLED PASTA BUTTER (INTER…" at bounding box center [561, 352] width 421 height 30
click at [744, 381] on button "button" at bounding box center [742, 388] width 29 height 18
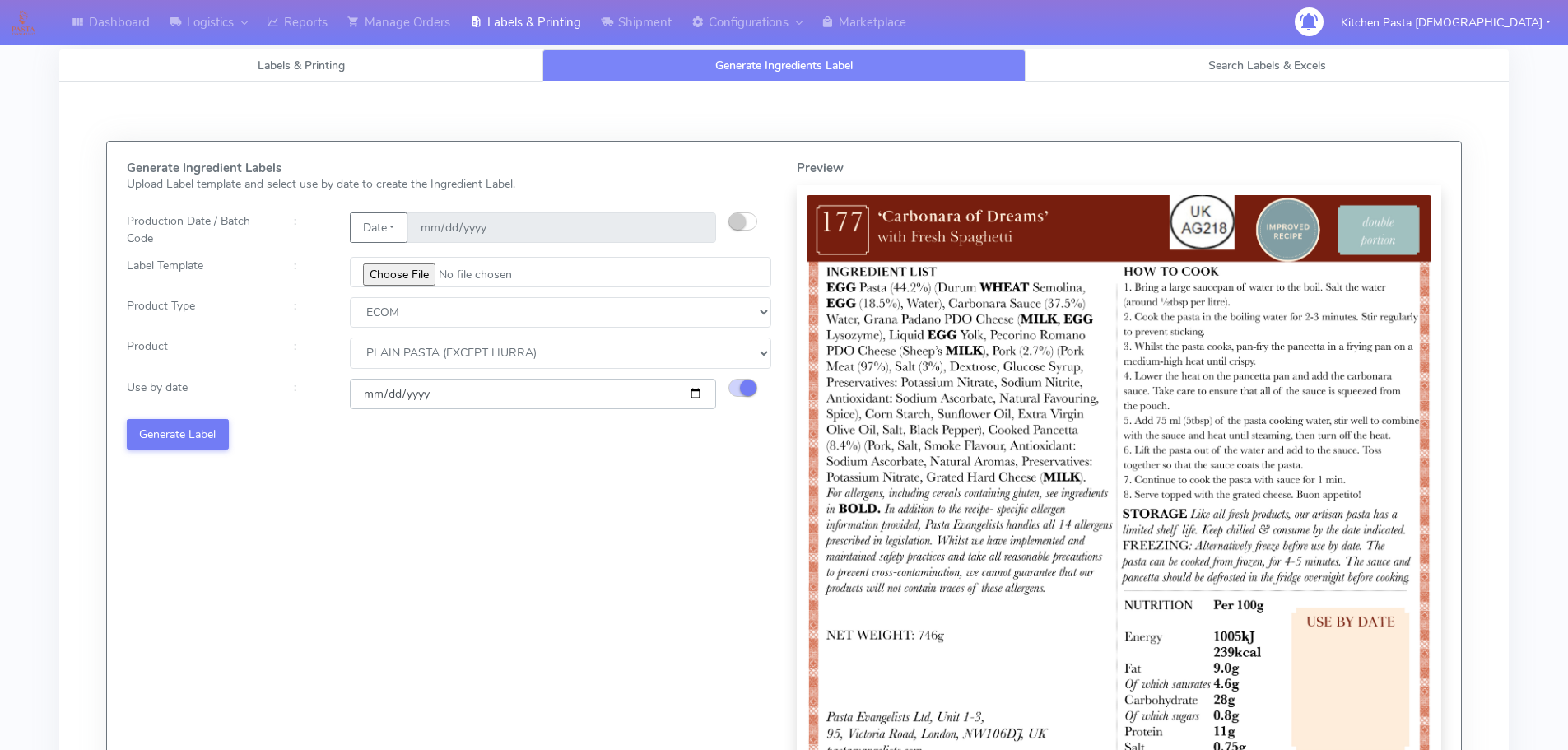
click at [694, 395] on input "[DATE]" at bounding box center [533, 394] width 367 height 30
type input "[DATE]"
click at [197, 416] on div "Generate Ingredient Labels Upload Label template and select use by date to crea…" at bounding box center [449, 495] width 670 height 668
click at [195, 422] on button "Generate Label" at bounding box center [178, 434] width 102 height 30
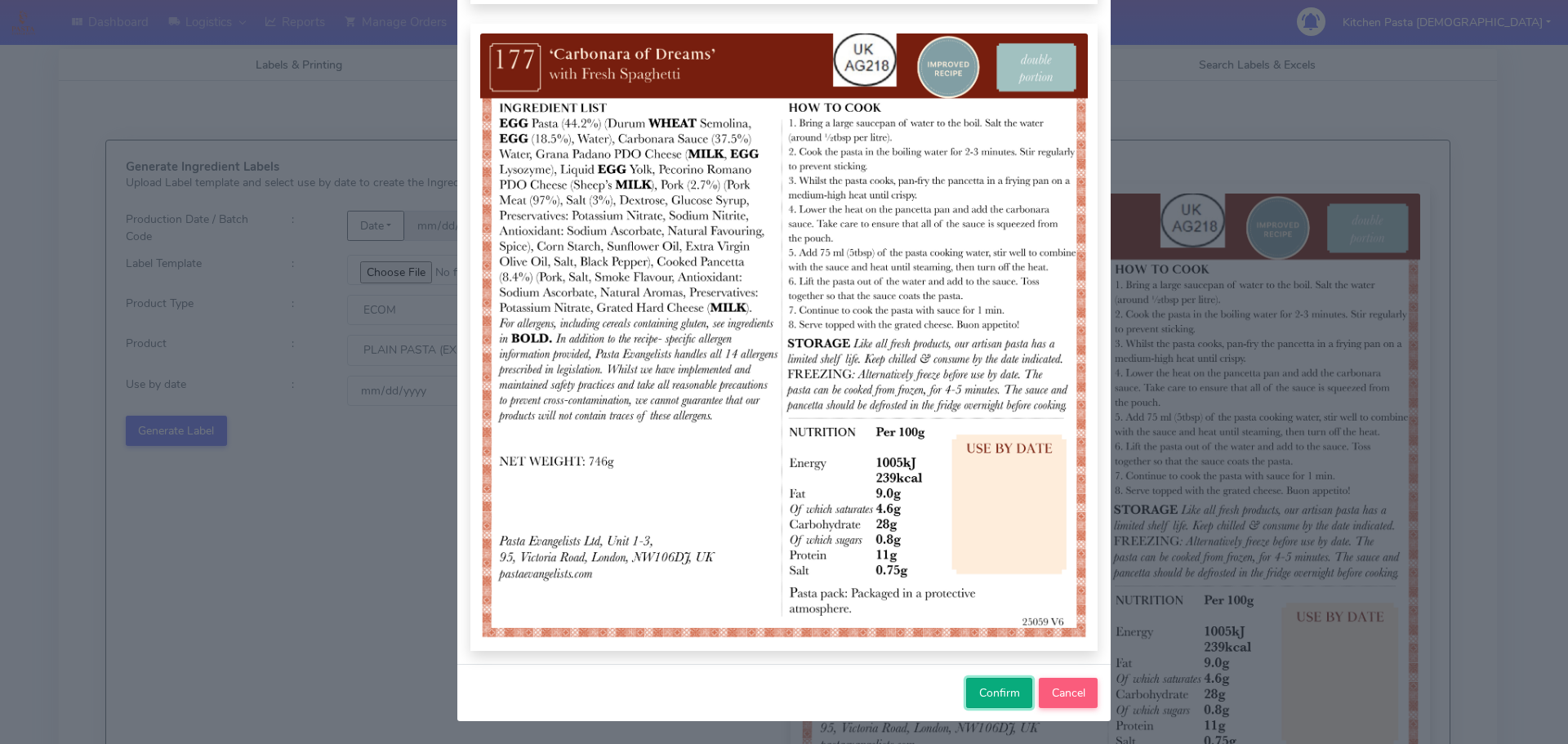
click at [970, 703] on button "Confirm" at bounding box center [999, 692] width 66 height 30
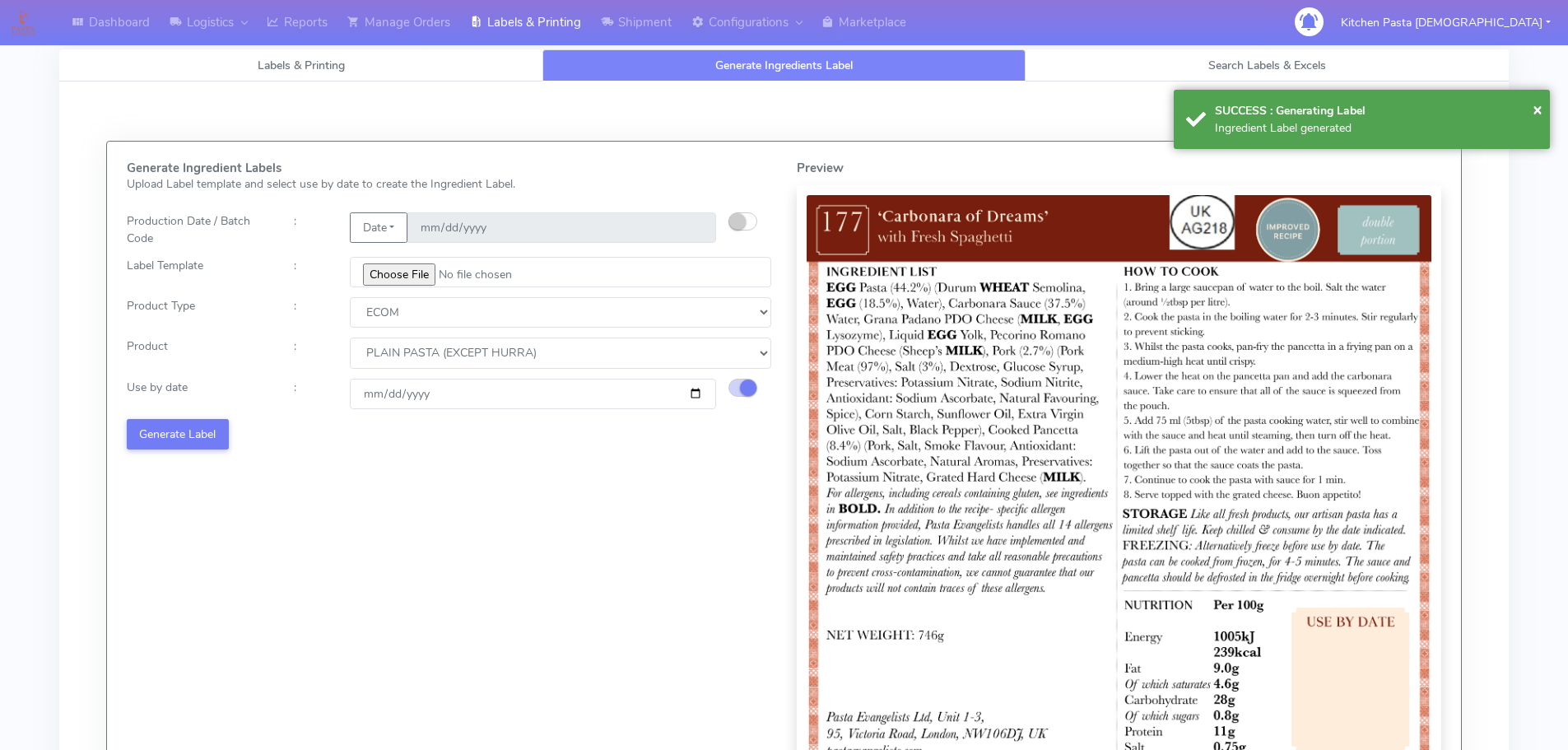
select select
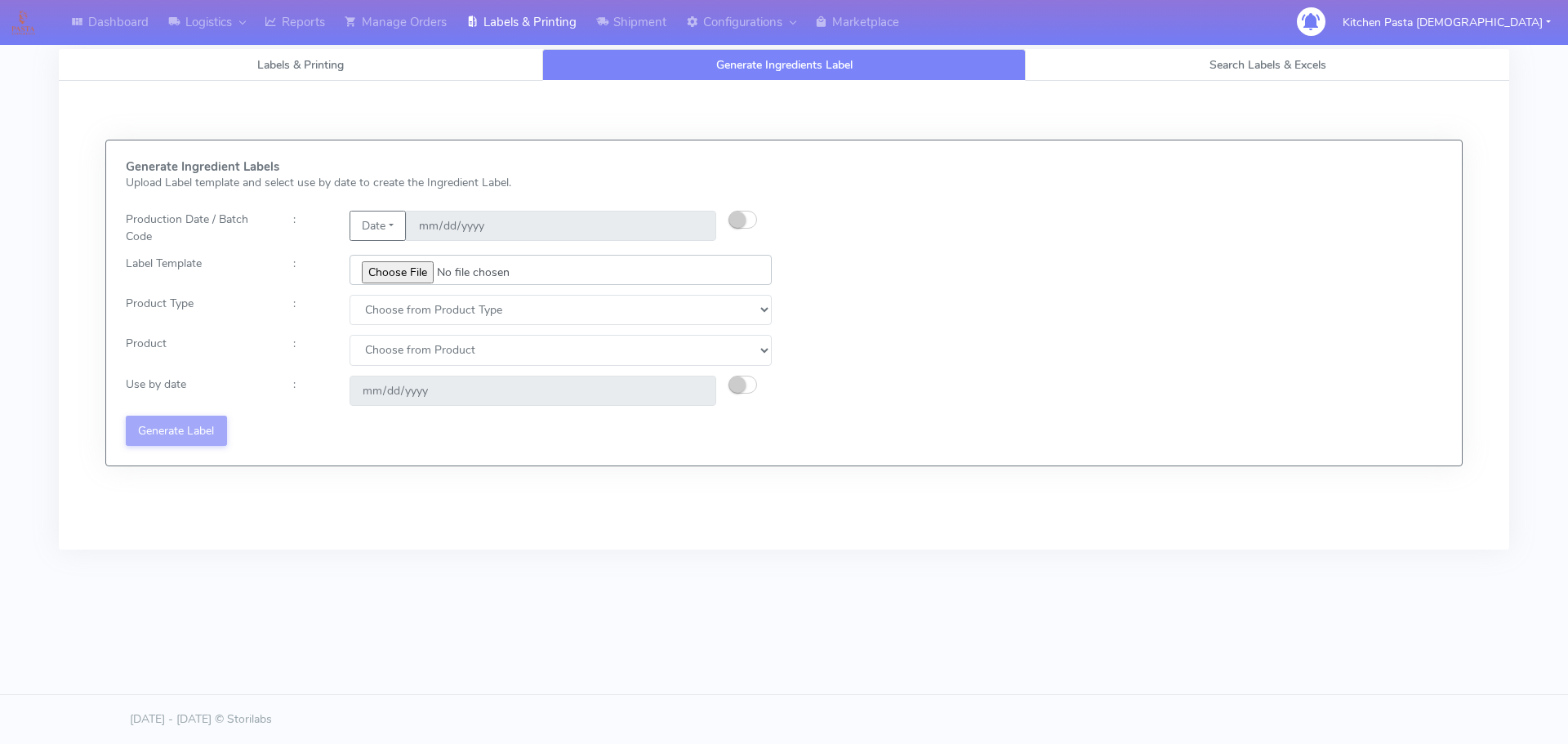
click at [399, 278] on input "file" at bounding box center [560, 269] width 422 height 30
type input "C:\fakepath\Ecom_172_V3.jpg"
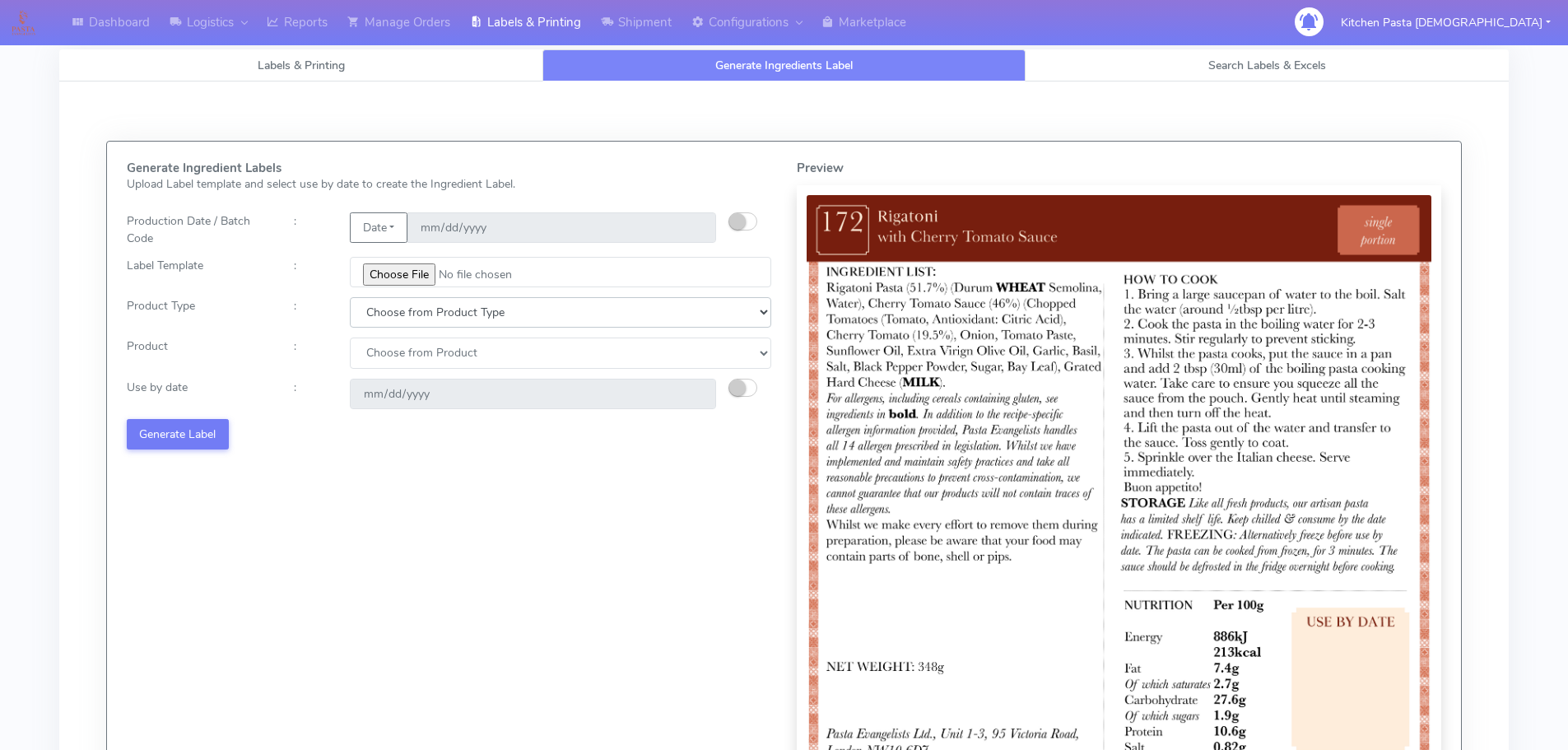
click at [401, 323] on select "Choose from Product Type ECOM ERETAIL CIRCULAR CIRC_DESERTS LASAGNE" at bounding box center [561, 312] width 421 height 30
select select "1"
click at [350, 297] on select "Choose from Product Type ECOM ERETAIL CIRCULAR CIRC_DESERTS LASAGNE" at bounding box center [561, 312] width 421 height 30
select select
click at [390, 318] on select "Choose from Product Type ECOM ERETAIL CIRCULAR CIRC_DESERTS LASAGNE" at bounding box center [561, 312] width 421 height 30
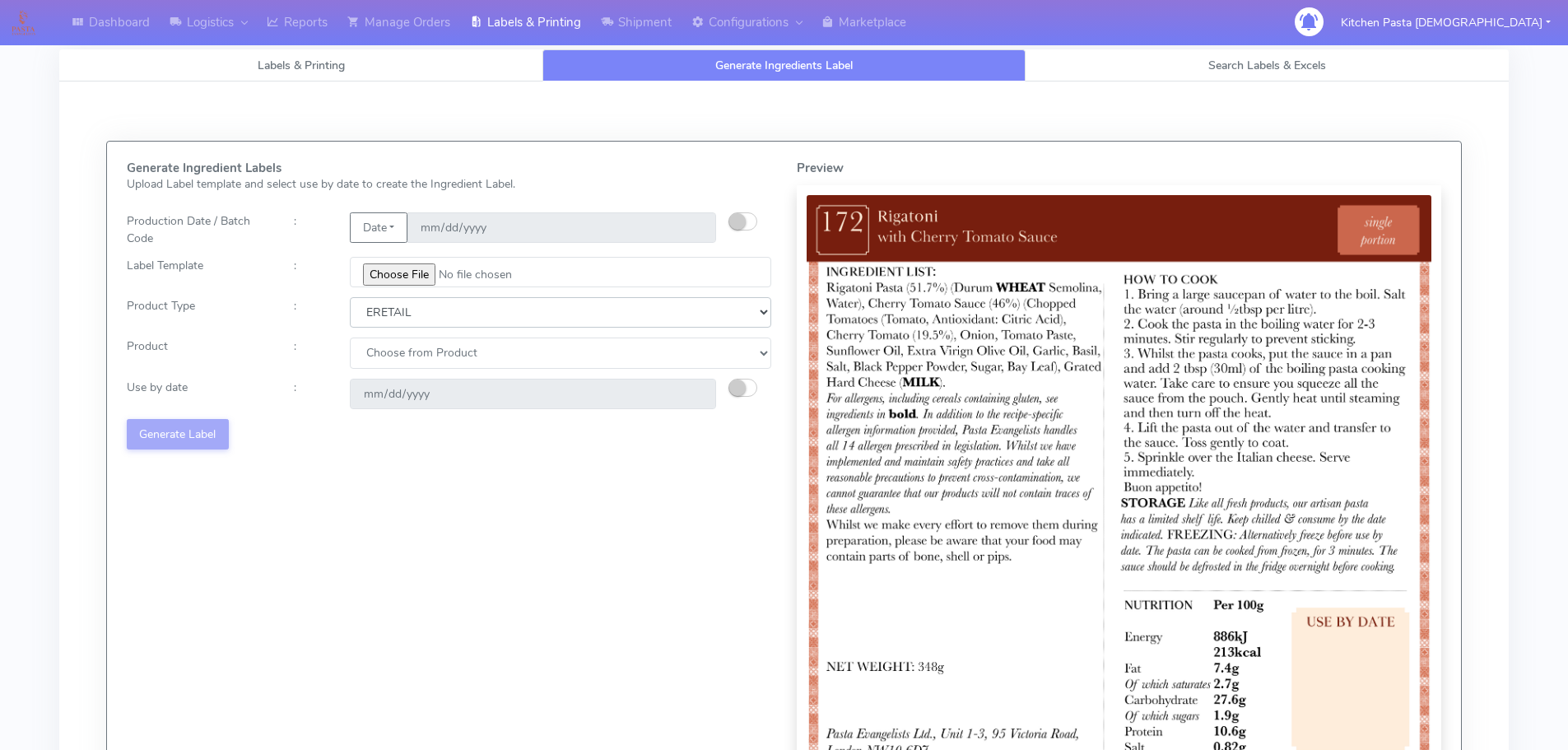
click at [350, 297] on select "Choose from Product Type ECOM ERETAIL CIRCULAR CIRC_DESERTS LASAGNE" at bounding box center [561, 312] width 421 height 30
click at [396, 329] on div "Generate Ingredient Labels Upload Label template and select use by date to crea…" at bounding box center [449, 495] width 670 height 668
click at [394, 319] on select "Choose from Product Type ECOM ERETAIL CIRCULAR CIRC_DESERTS LASAGNE" at bounding box center [561, 312] width 421 height 30
select select "0"
click at [350, 297] on select "Choose from Product Type ECOM ERETAIL CIRCULAR CIRC_DESERTS LASAGNE" at bounding box center [561, 312] width 421 height 30
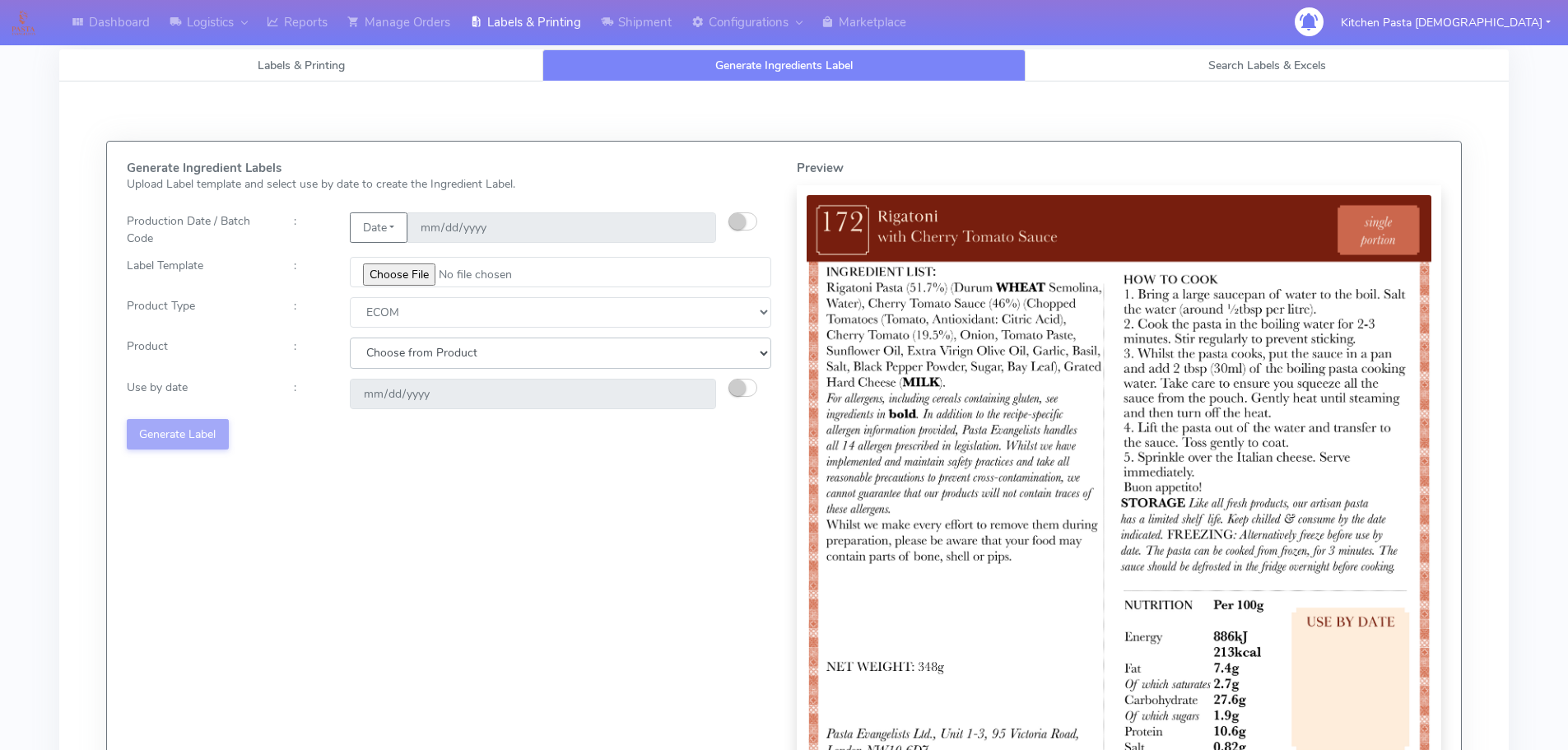
click at [391, 363] on select "Choose from Product PLAIN PASTA (EXCEPT HURRA) HURRA FILLED PASTA BUTTER (INTER…" at bounding box center [561, 352] width 421 height 30
select select "0"
click at [350, 337] on select "Choose from Product PLAIN PASTA (EXCEPT HURRA) HURRA FILLED PASTA BUTTER (INTER…" at bounding box center [561, 352] width 421 height 30
click at [738, 388] on small "button" at bounding box center [737, 388] width 16 height 16
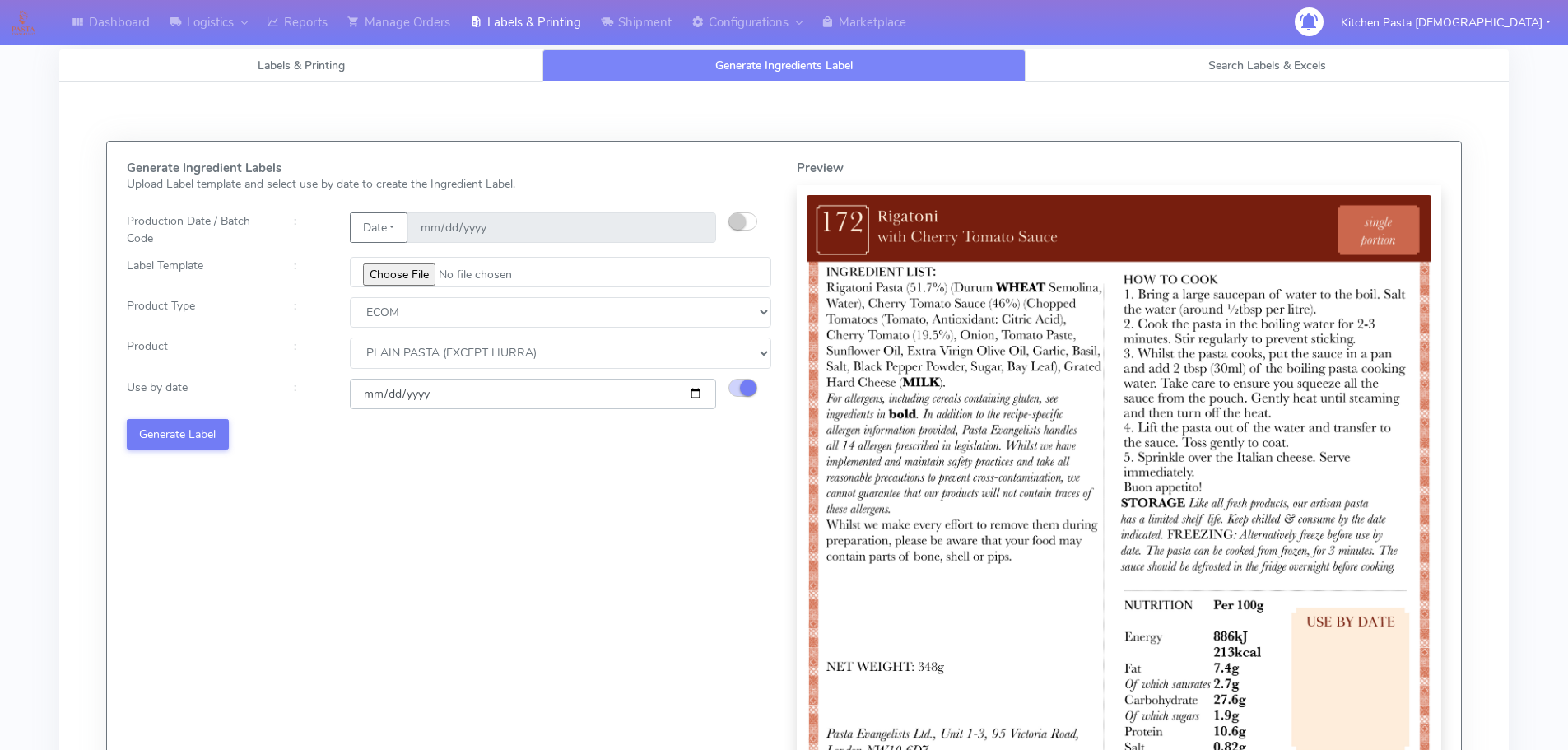
click at [697, 392] on input "[DATE]" at bounding box center [533, 394] width 367 height 30
type input "[DATE]"
click at [179, 433] on button "Generate Label" at bounding box center [178, 434] width 102 height 30
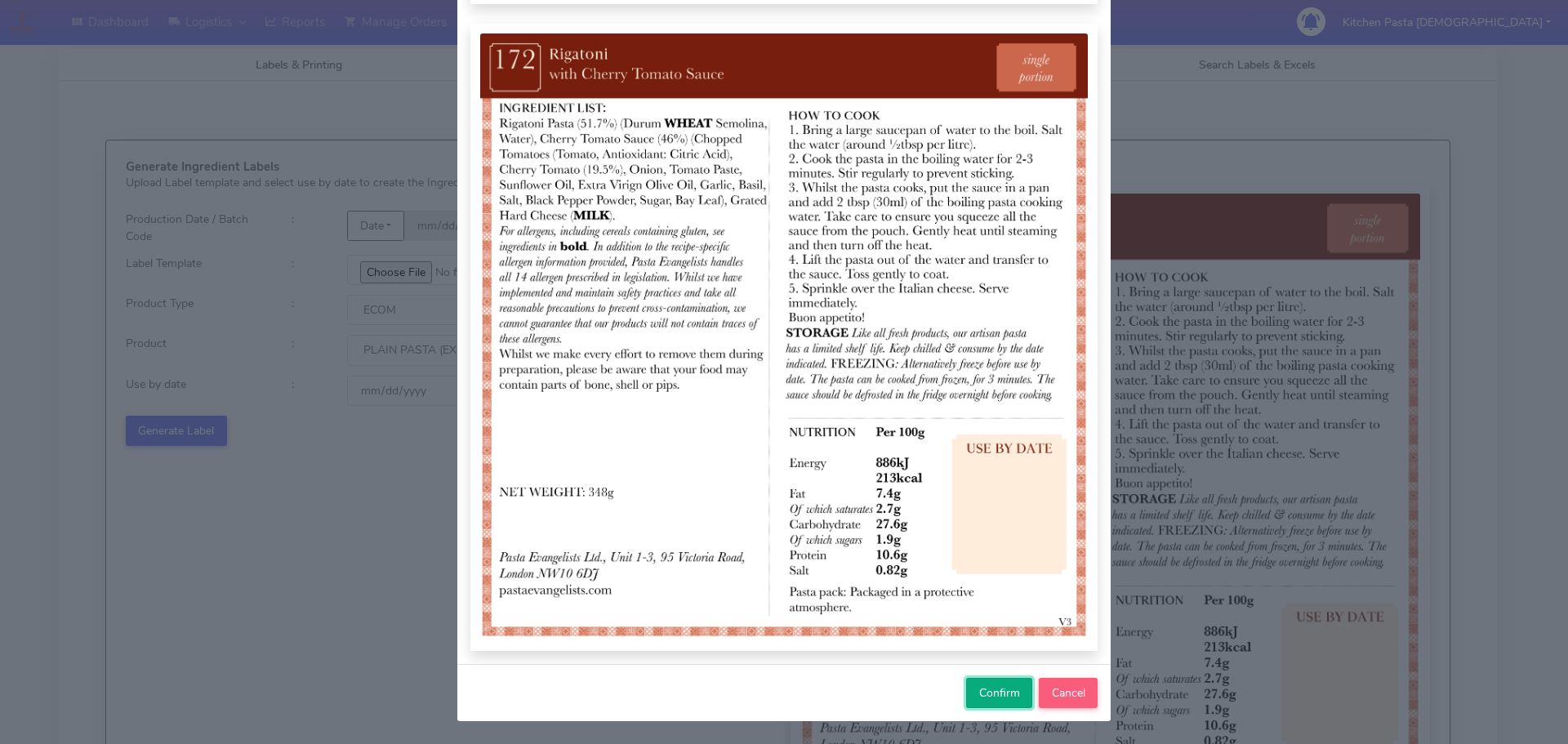
click at [1010, 694] on span "Confirm" at bounding box center [999, 693] width 40 height 15
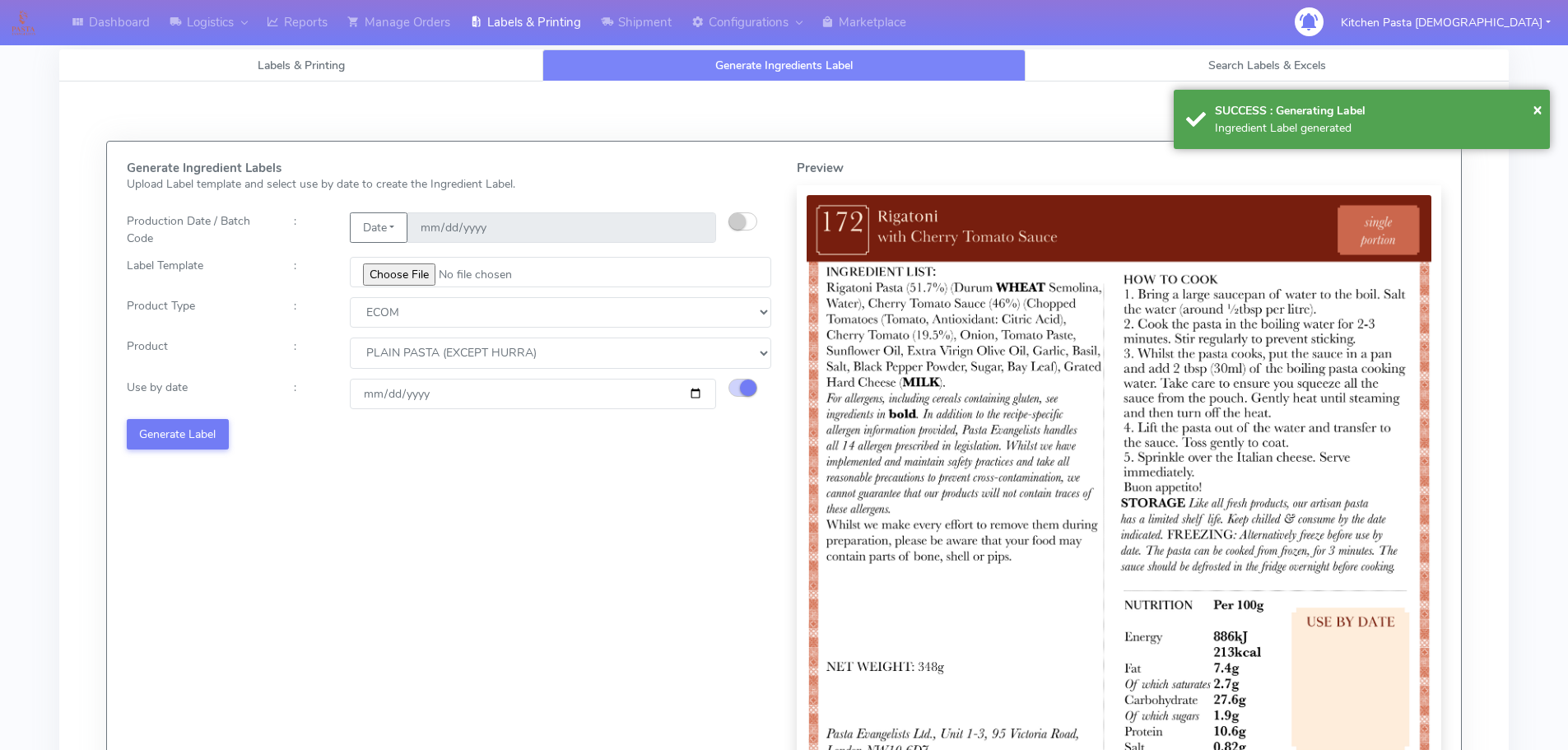
select select
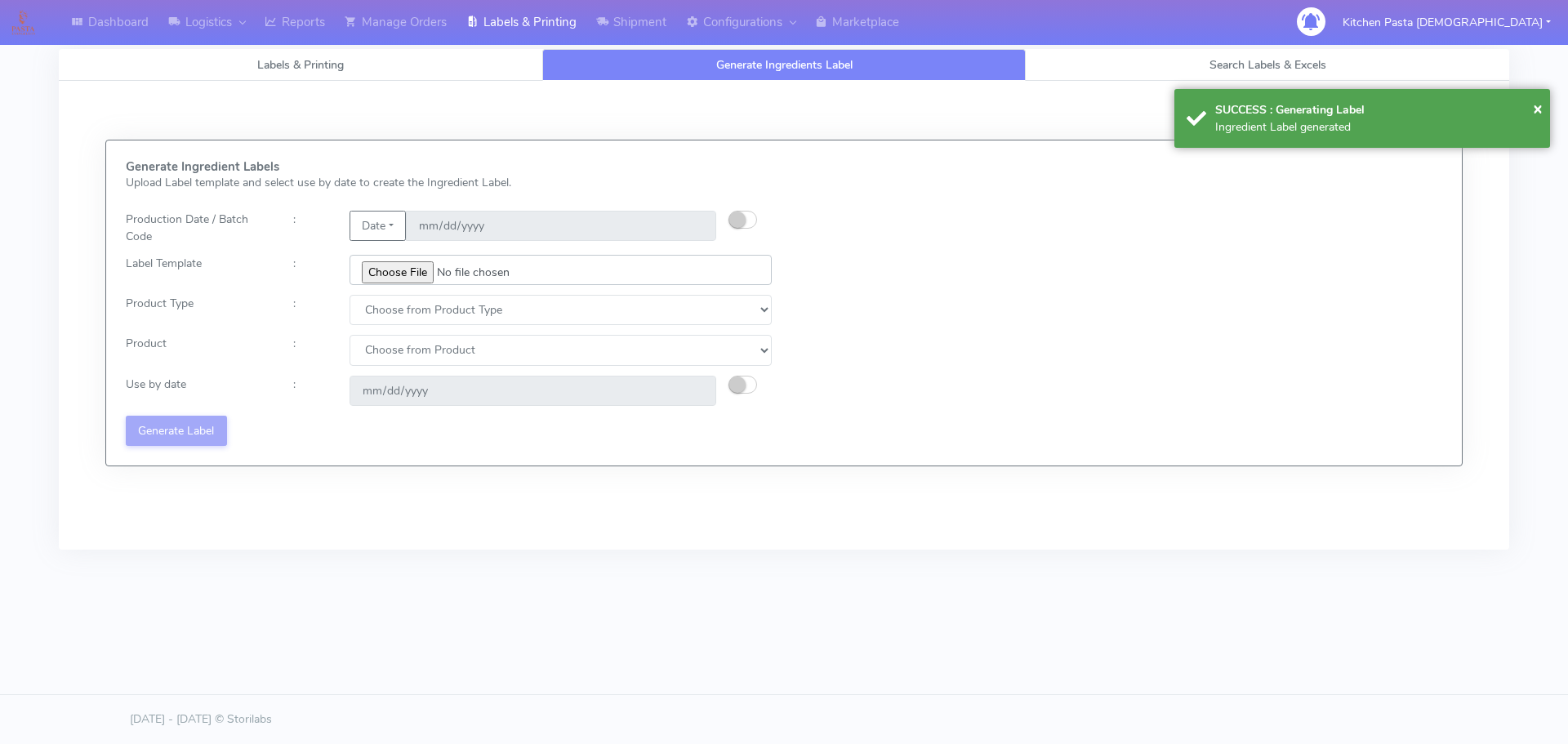
click at [415, 271] on input "file" at bounding box center [560, 269] width 422 height 30
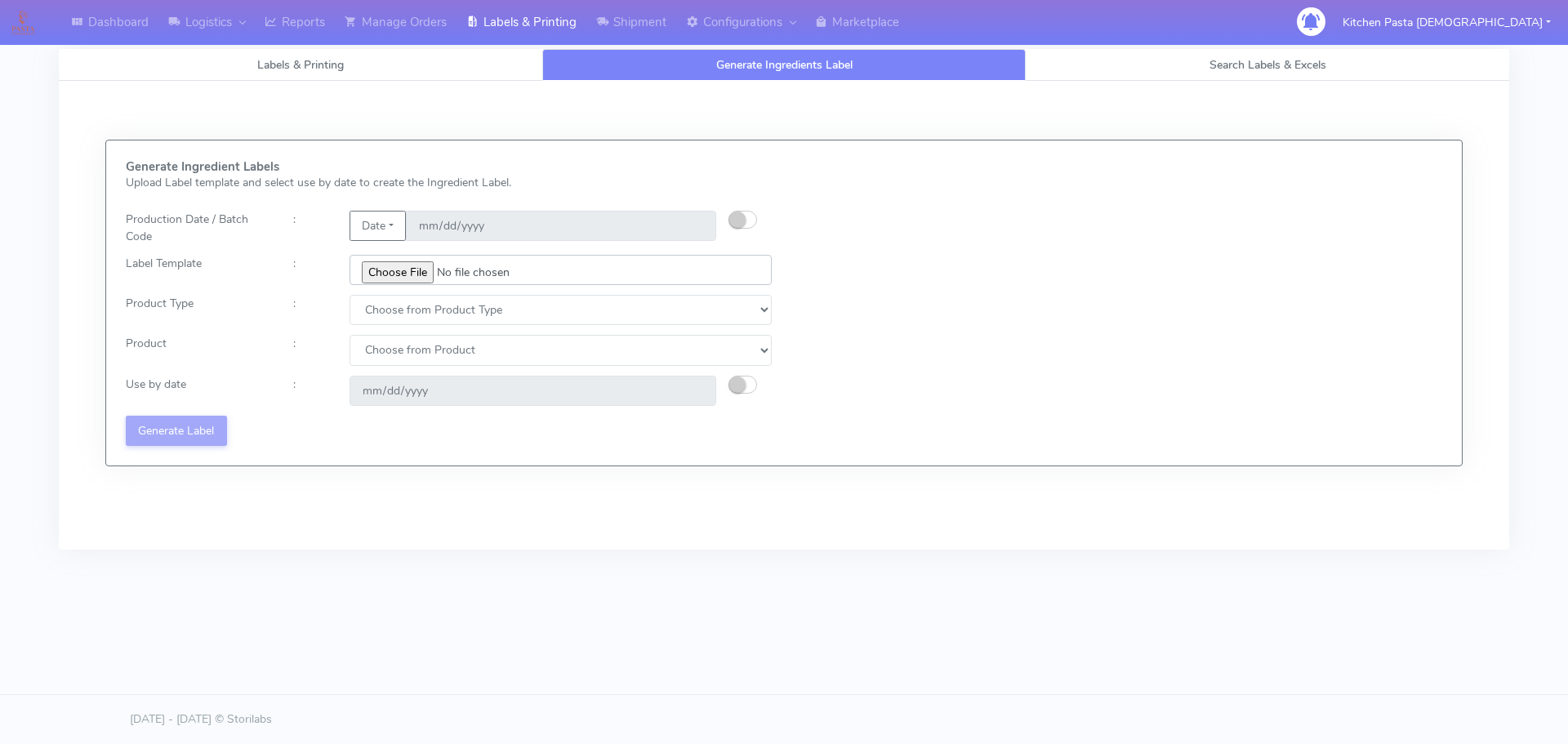
type input "C:\fakepath\Ecom_173_V3.jpg"
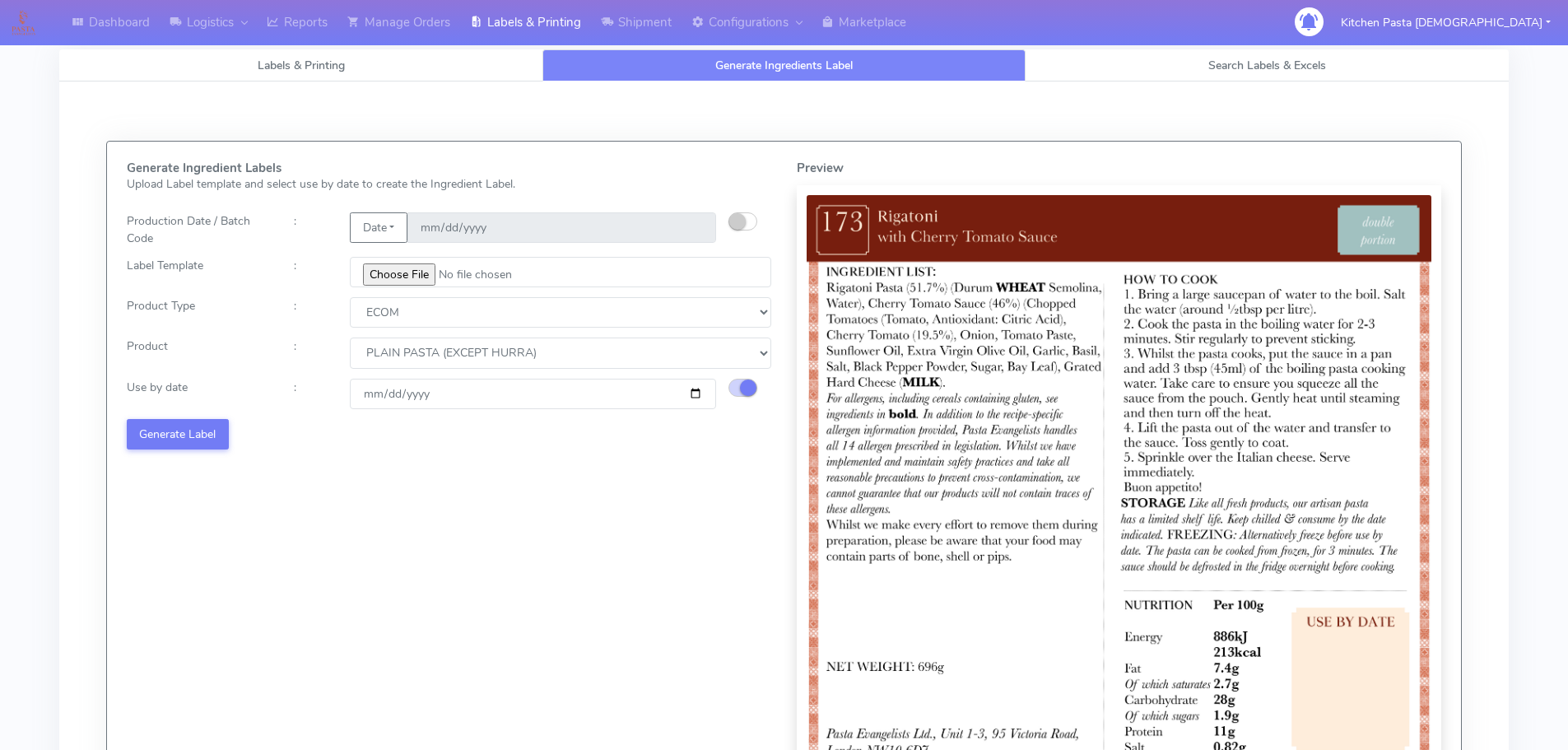
select select "0"
click at [689, 394] on input "[DATE]" at bounding box center [533, 394] width 367 height 30
type input "[DATE]"
click at [201, 423] on button "Generate Label" at bounding box center [178, 434] width 102 height 30
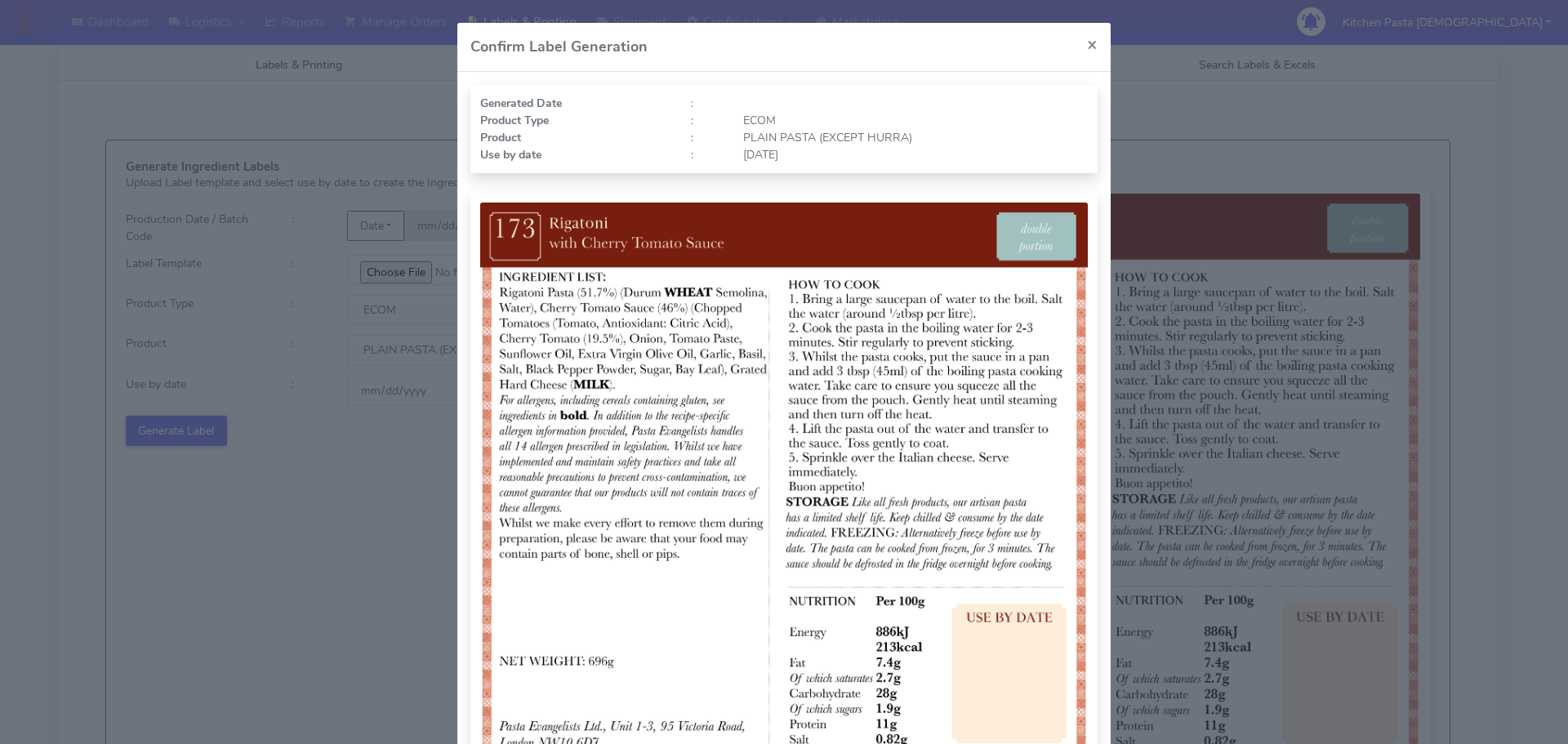
scroll to position [169, 0]
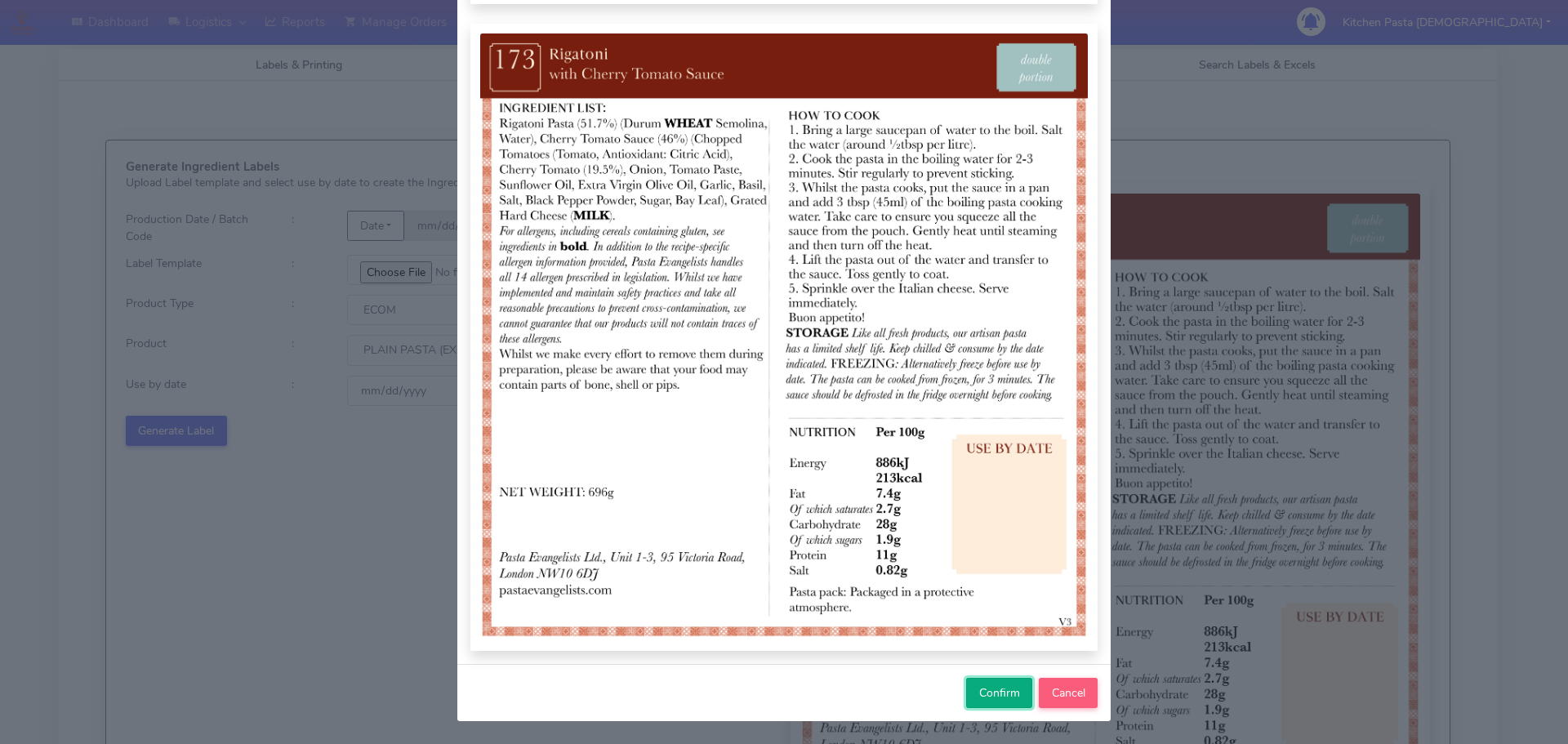
click at [984, 698] on span "Confirm" at bounding box center [999, 693] width 40 height 15
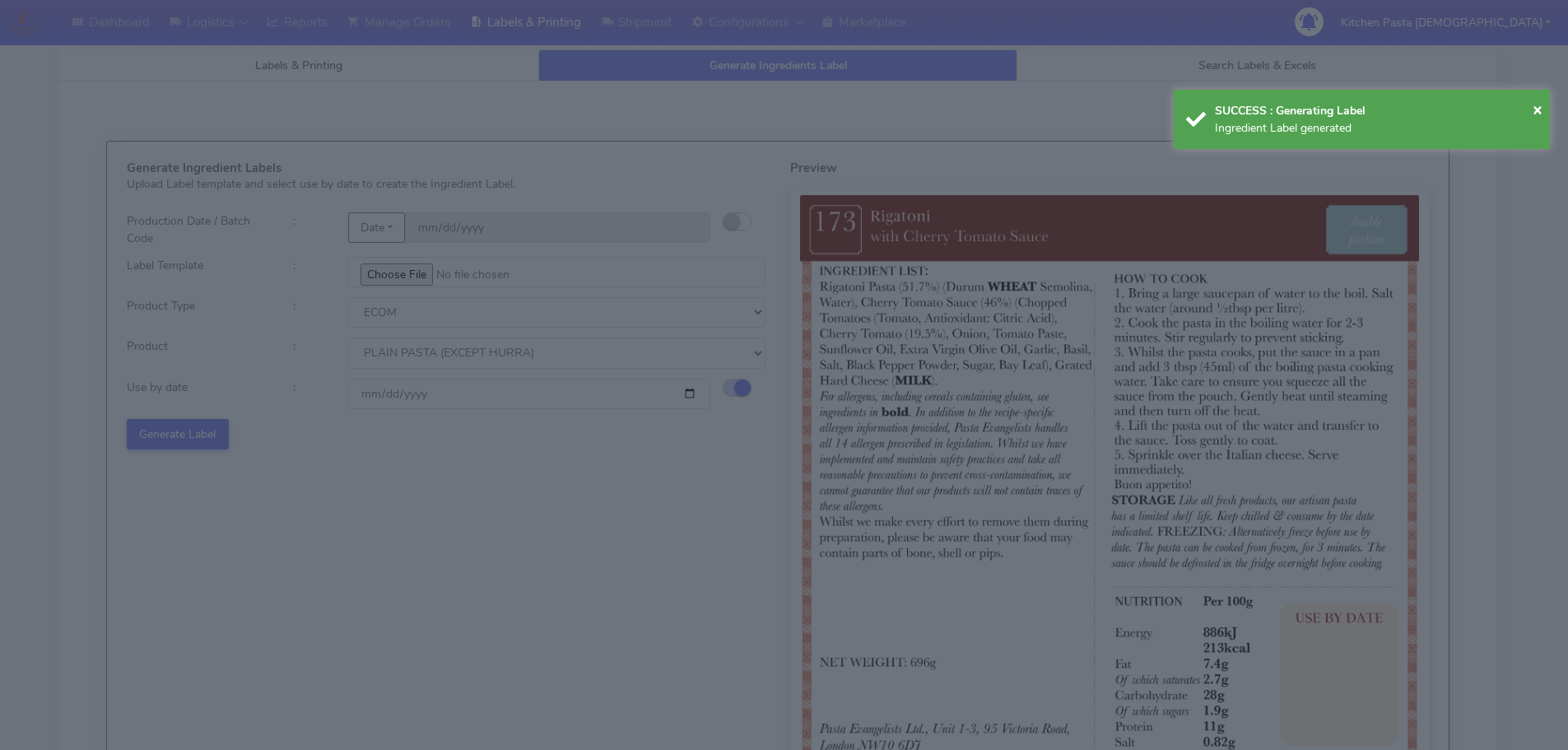
select select
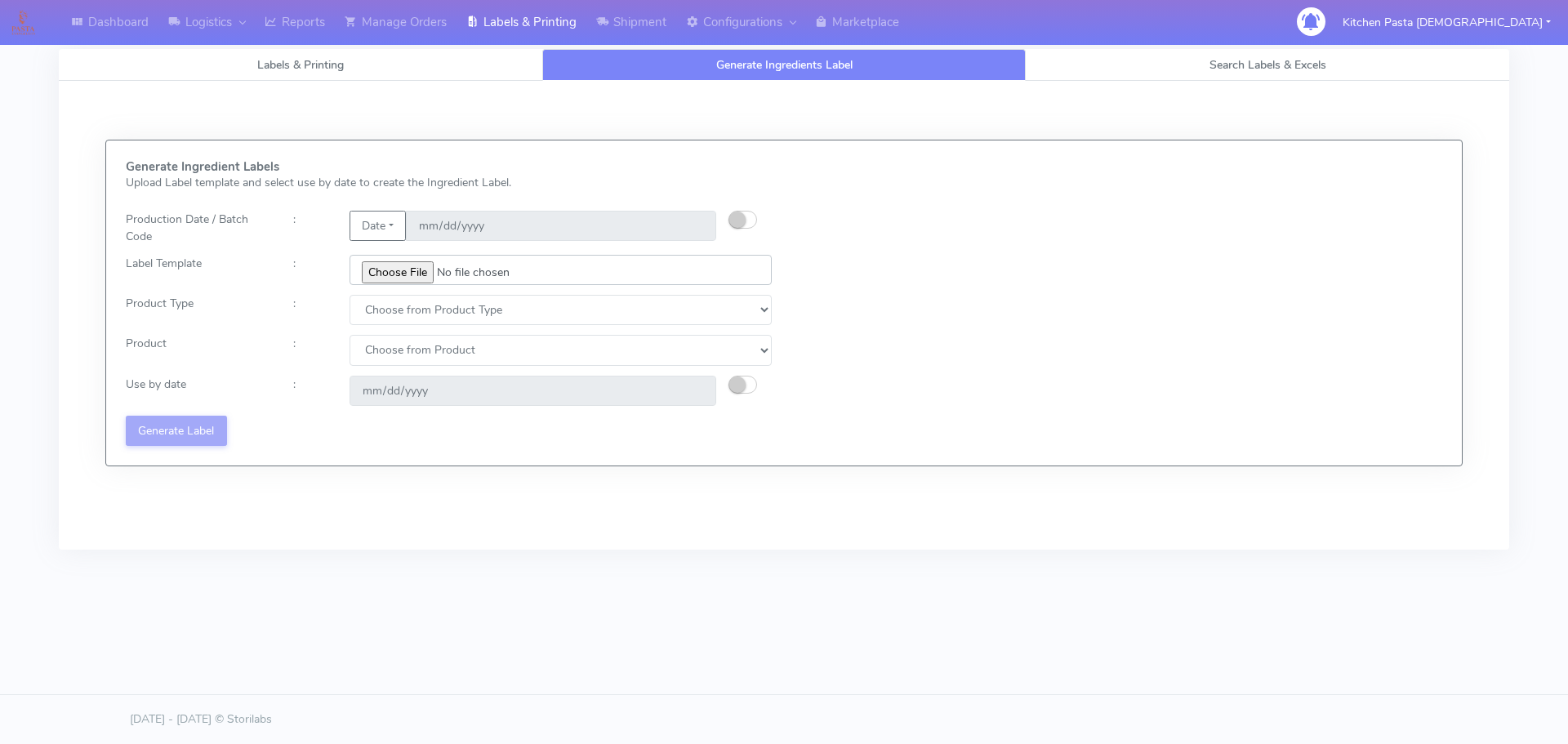
click at [403, 272] on input "file" at bounding box center [560, 269] width 422 height 30
type input "C:\fakepath\Ecom_352_V2.jpg"
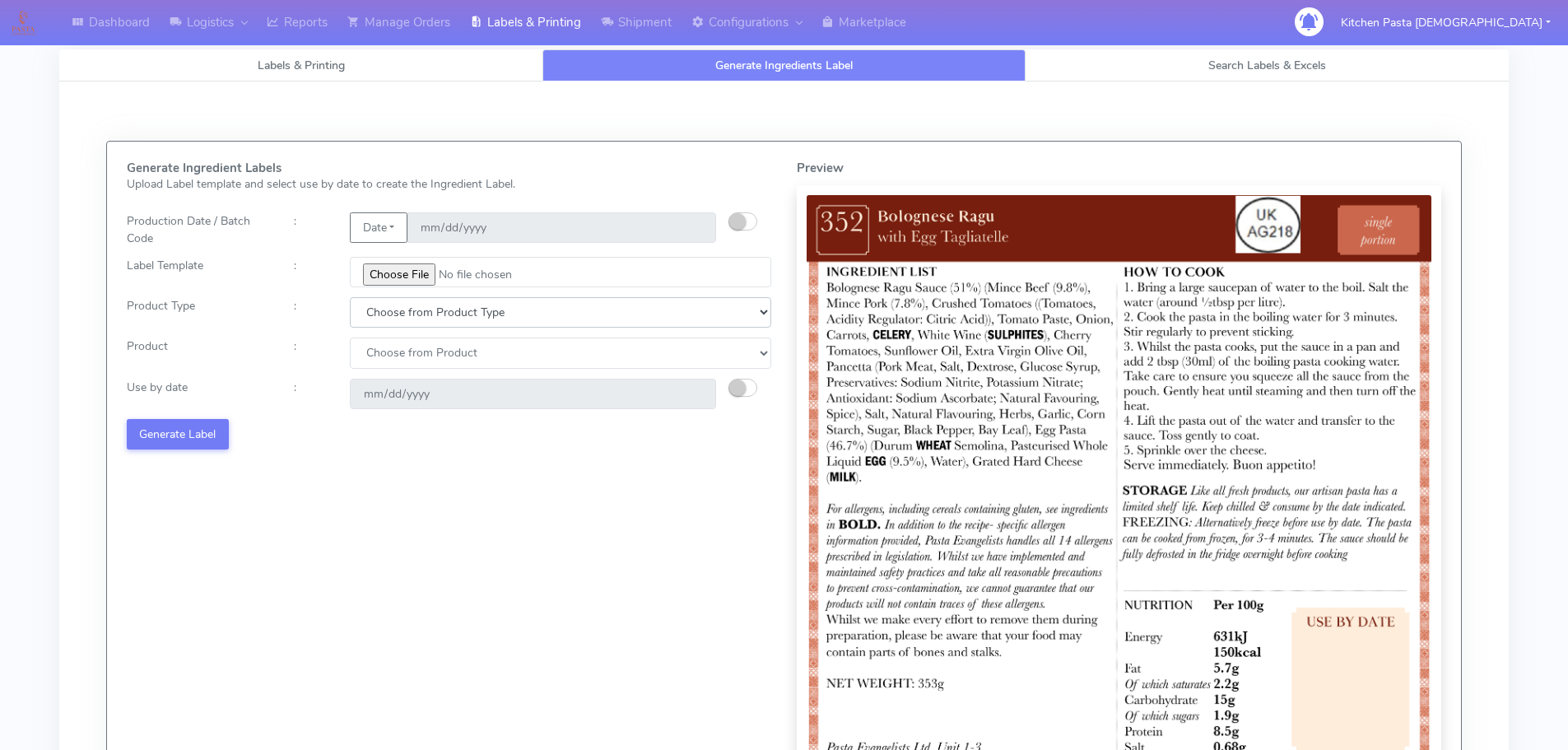
drag, startPoint x: 440, startPoint y: 311, endPoint x: 431, endPoint y: 318, distance: 11.4
click at [440, 311] on select "Choose from Product Type ECOM ERETAIL CIRCULAR CIRC_DESERTS LASAGNE" at bounding box center [561, 312] width 421 height 30
select select "0"
click at [350, 297] on select "Choose from Product Type ECOM ERETAIL CIRCULAR CIRC_DESERTS LASAGNE" at bounding box center [561, 312] width 421 height 30
drag, startPoint x: 400, startPoint y: 355, endPoint x: 400, endPoint y: 368, distance: 13.0
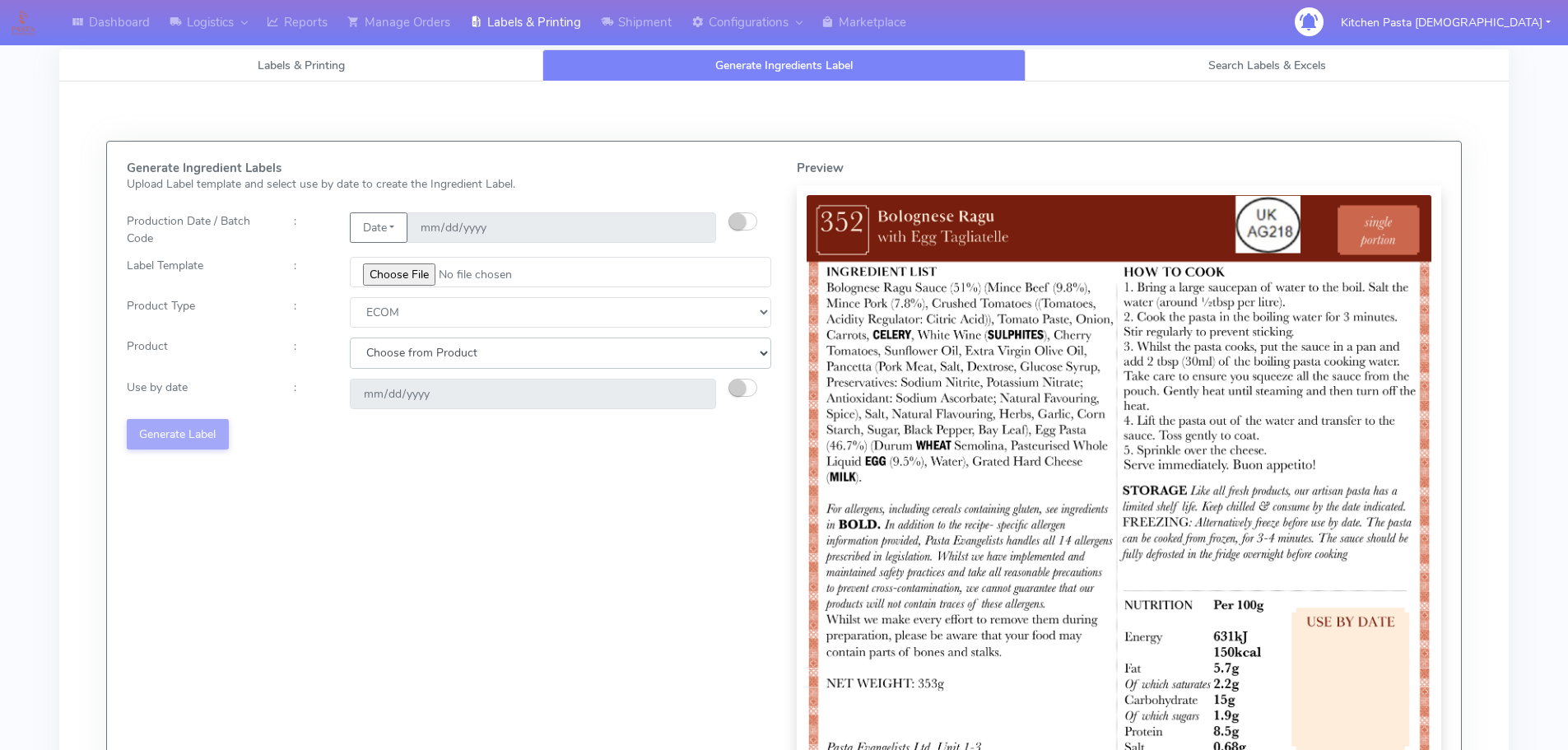
click at [400, 355] on select "Choose from Product PLAIN PASTA (EXCEPT HURRA) HURRA FILLED PASTA BUTTER (INTER…" at bounding box center [561, 352] width 421 height 30
select select "0"
click at [350, 337] on select "Choose from Product PLAIN PASTA (EXCEPT HURRA) HURRA FILLED PASTA BUTTER (INTER…" at bounding box center [561, 352] width 421 height 30
click at [738, 389] on small "button" at bounding box center [737, 388] width 16 height 16
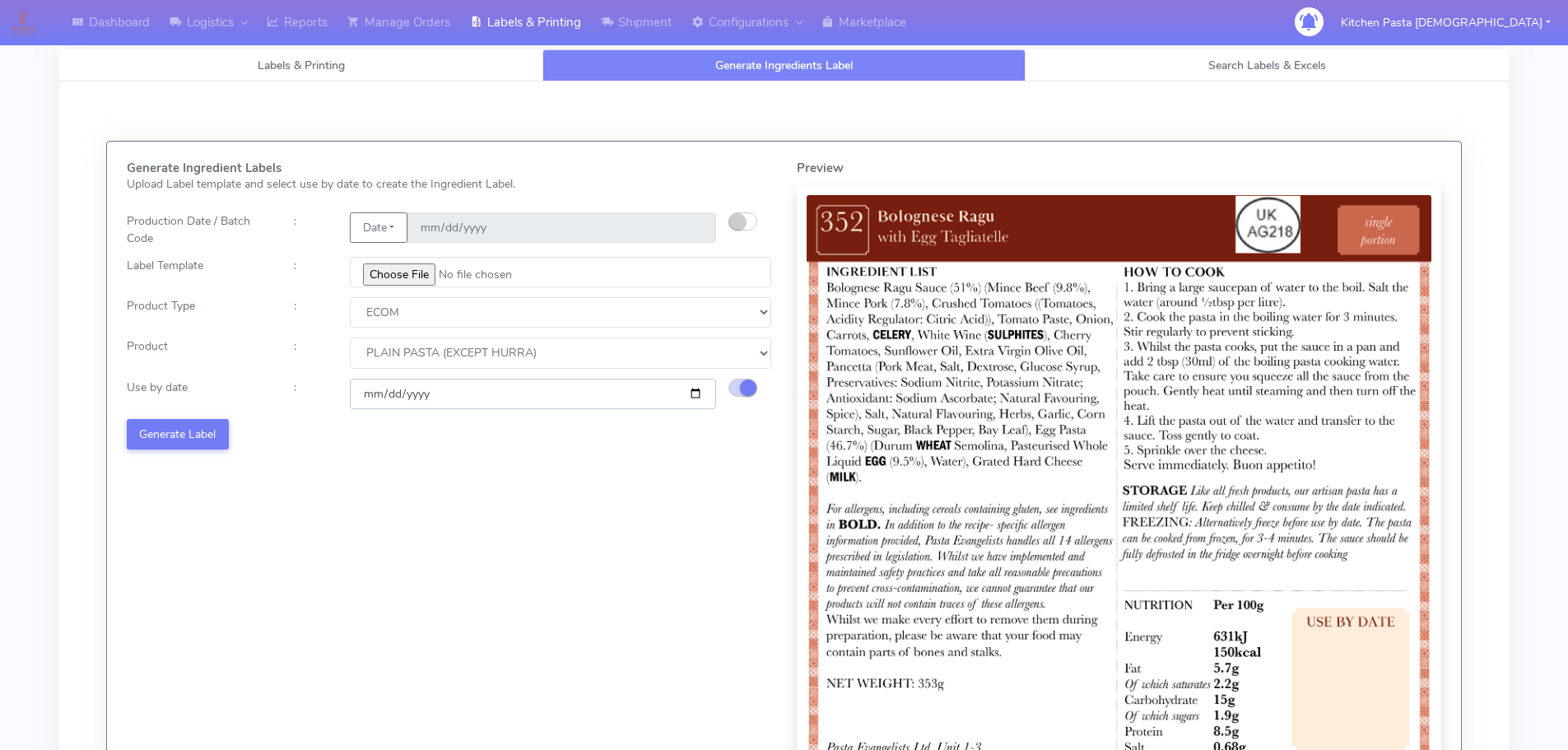
click at [695, 397] on input "[DATE]" at bounding box center [533, 394] width 367 height 30
type input "[DATE]"
click at [199, 437] on button "Generate Label" at bounding box center [178, 434] width 102 height 30
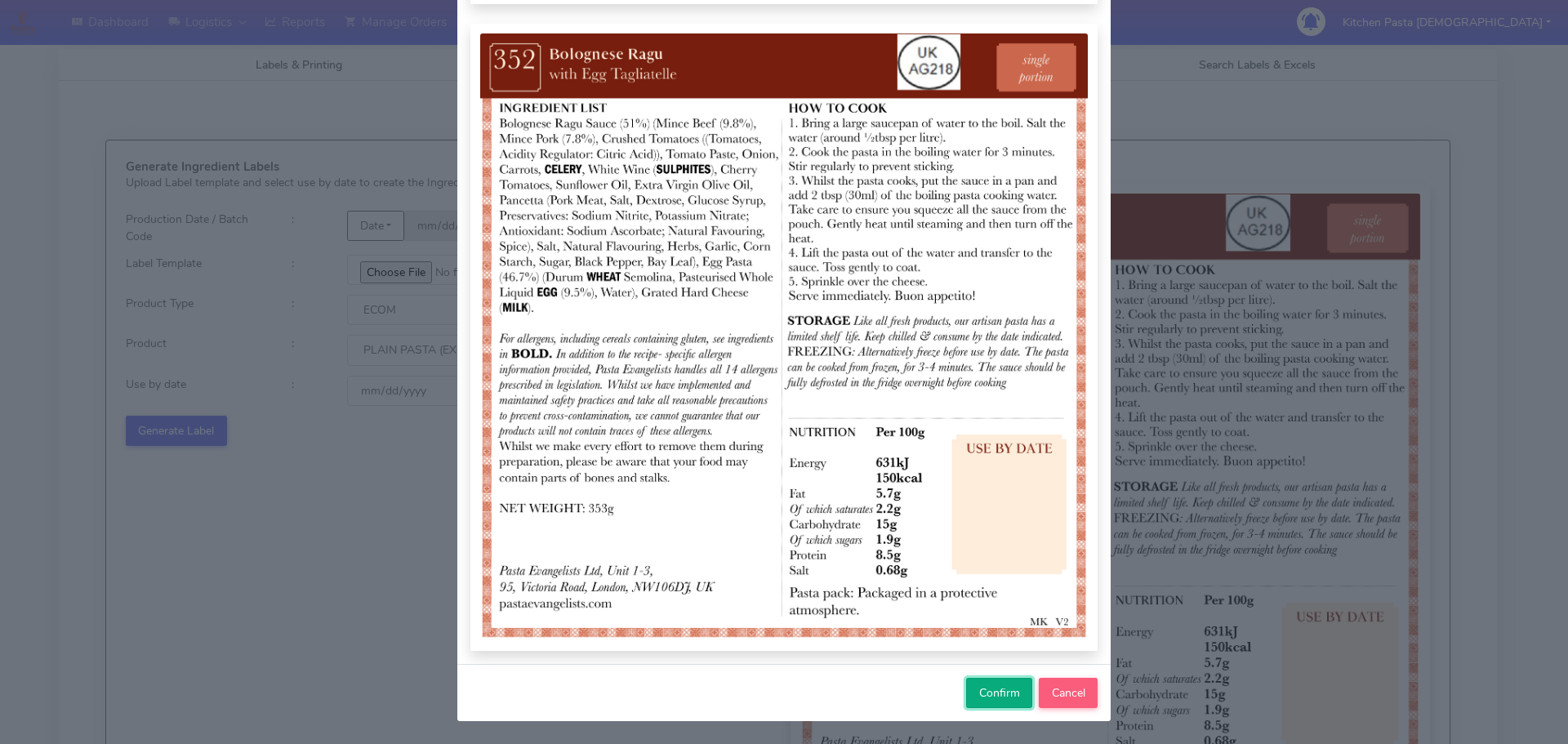
click at [980, 686] on span "Confirm" at bounding box center [999, 693] width 40 height 15
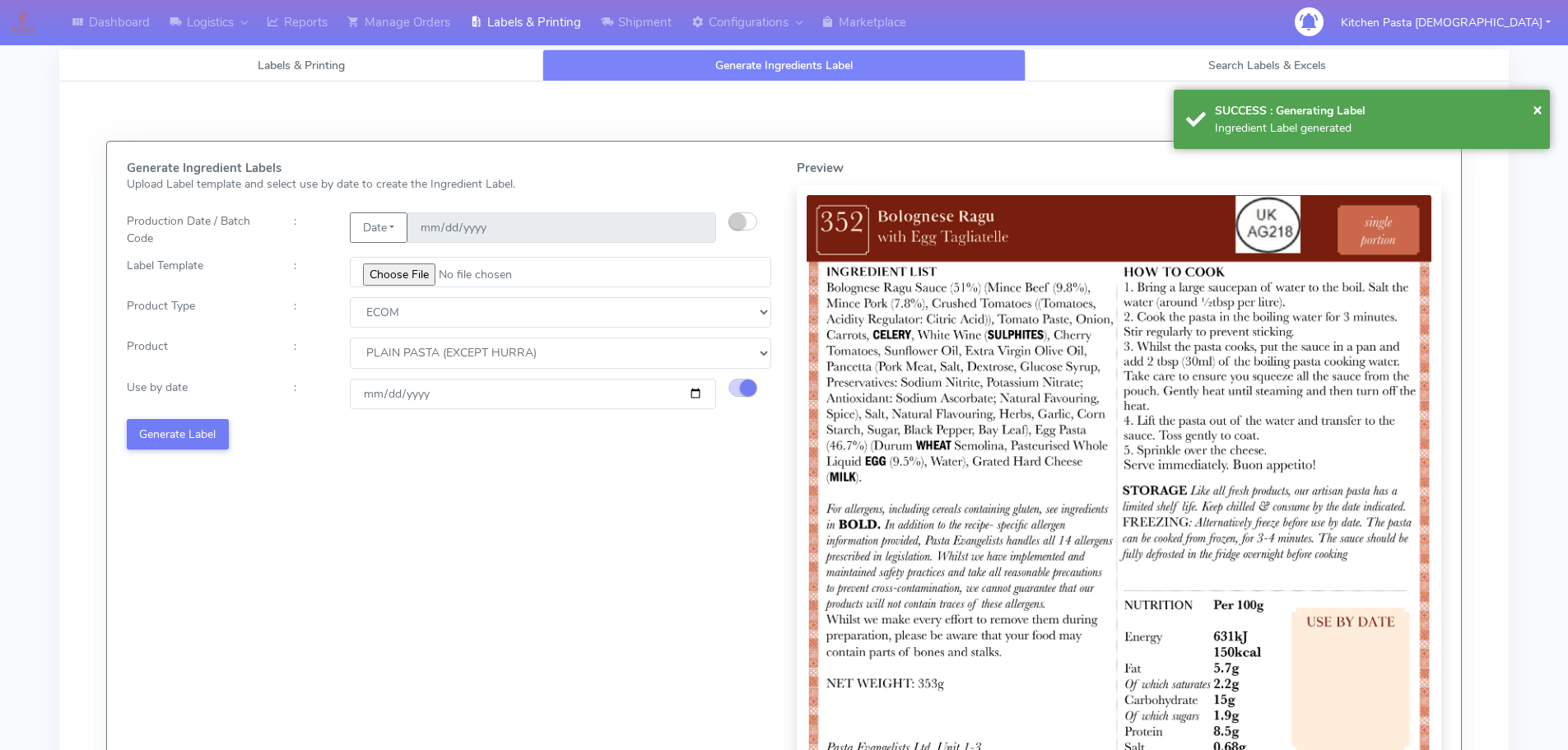
select select
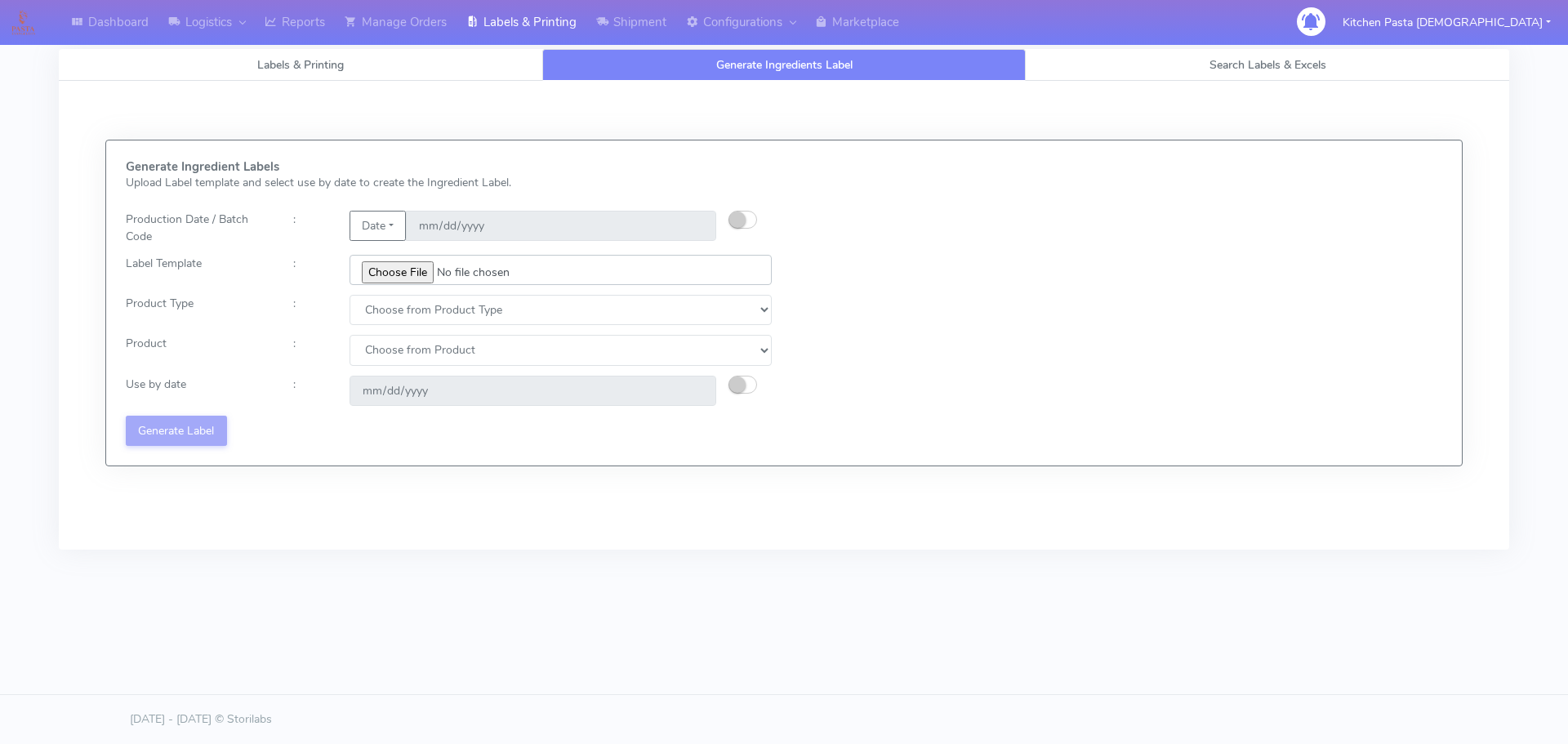
click at [418, 272] on input "file" at bounding box center [560, 269] width 422 height 30
click at [1067, 194] on div "Generate Ingredient Labels Upload Label template and select use by date to crea…" at bounding box center [784, 303] width 1341 height 286
click at [402, 267] on input "file" at bounding box center [560, 269] width 422 height 30
type input "C:\fakepath\Ecom_350_V1.jpg"
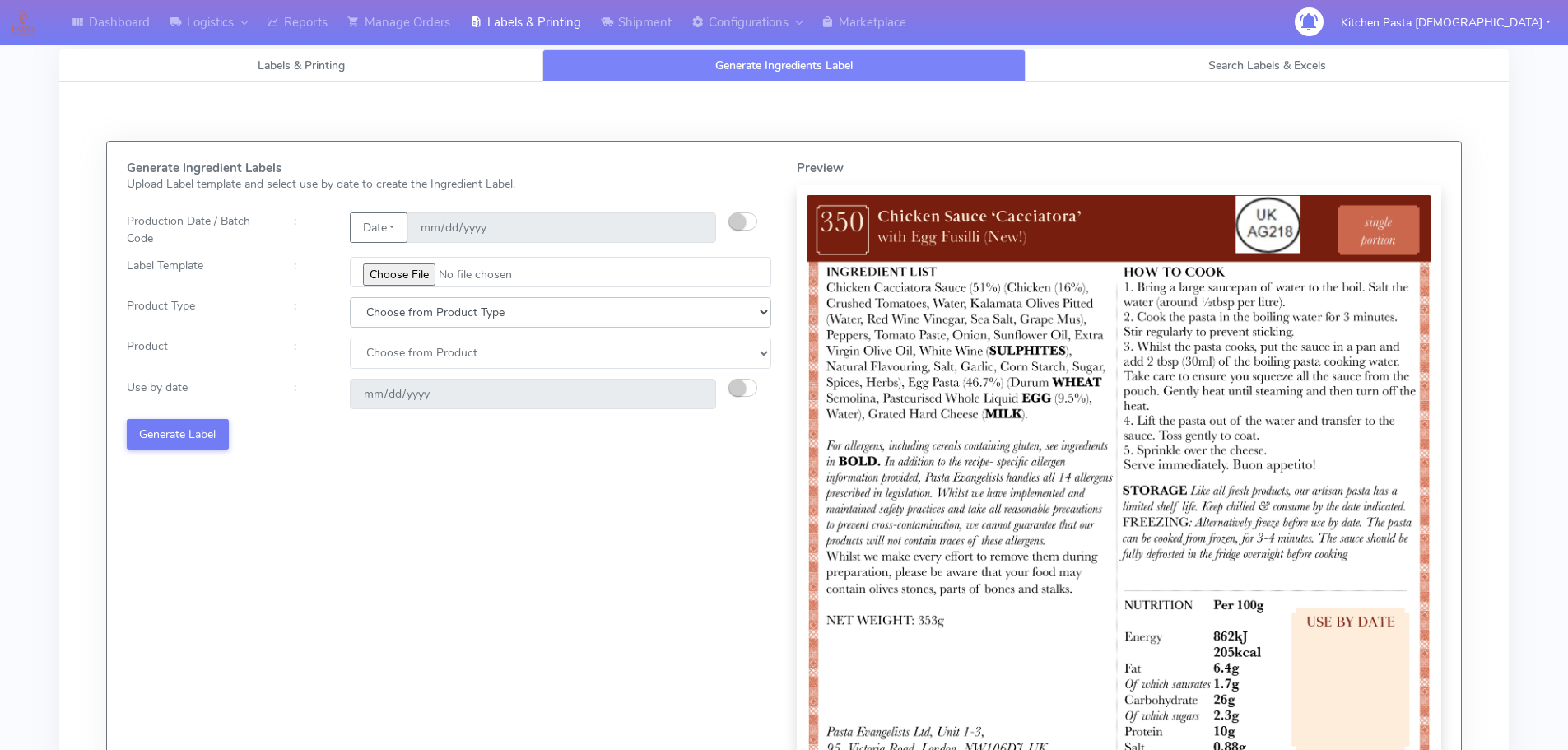
click at [452, 310] on select "Choose from Product Type ECOM ERETAIL CIRCULAR CIRC_DESERTS LASAGNE" at bounding box center [561, 312] width 421 height 30
select select "0"
click at [350, 297] on select "Choose from Product Type ECOM ERETAIL CIRCULAR CIRC_DESERTS LASAGNE" at bounding box center [561, 312] width 421 height 30
click at [429, 355] on select "Choose from Product PLAIN PASTA (EXCEPT HURRA) HURRA FILLED PASTA BUTTER (INTER…" at bounding box center [561, 352] width 421 height 30
select select "0"
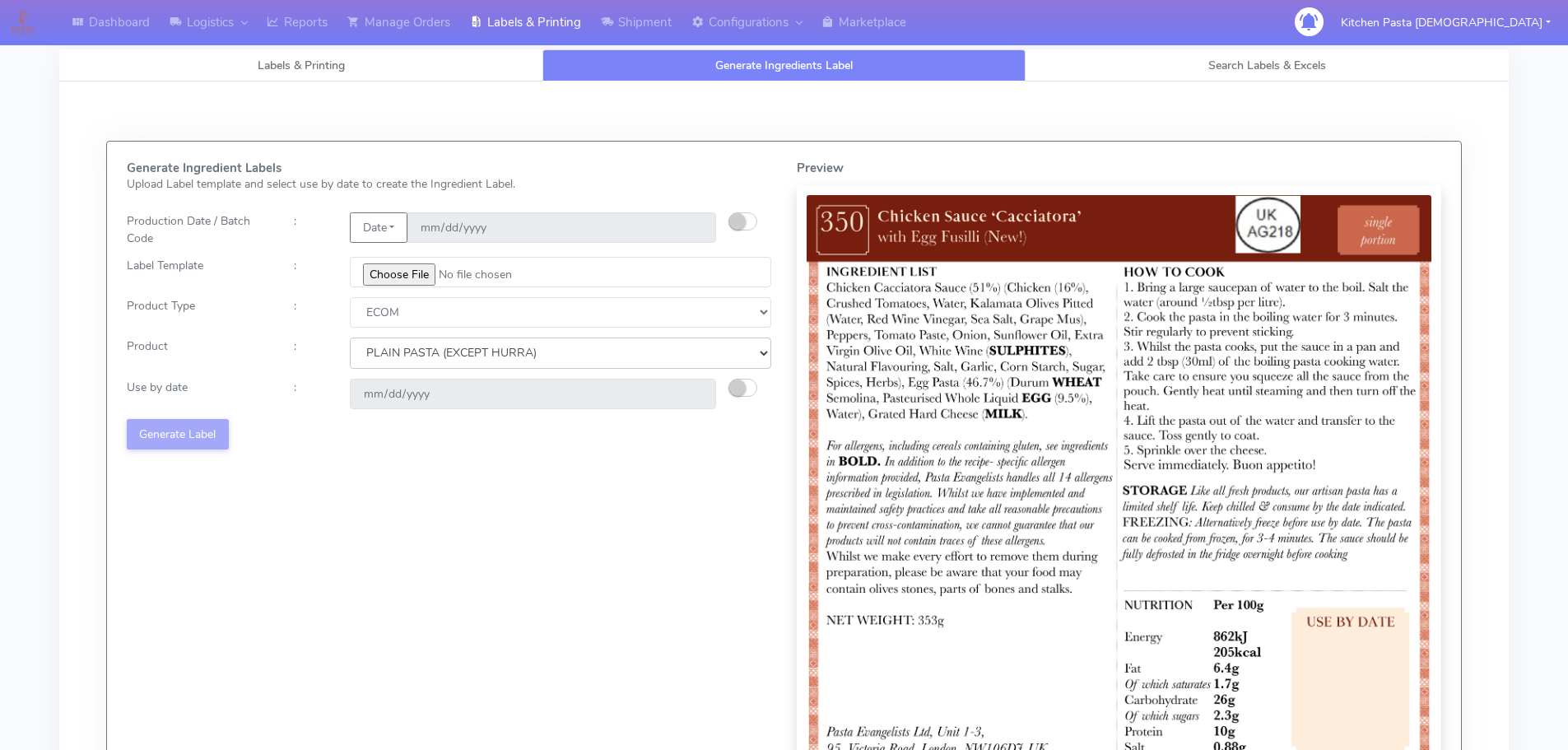
click at [350, 337] on select "Choose from Product PLAIN PASTA (EXCEPT HURRA) HURRA FILLED PASTA BUTTER (INTER…" at bounding box center [561, 352] width 421 height 30
click at [732, 388] on small "button" at bounding box center [737, 388] width 16 height 16
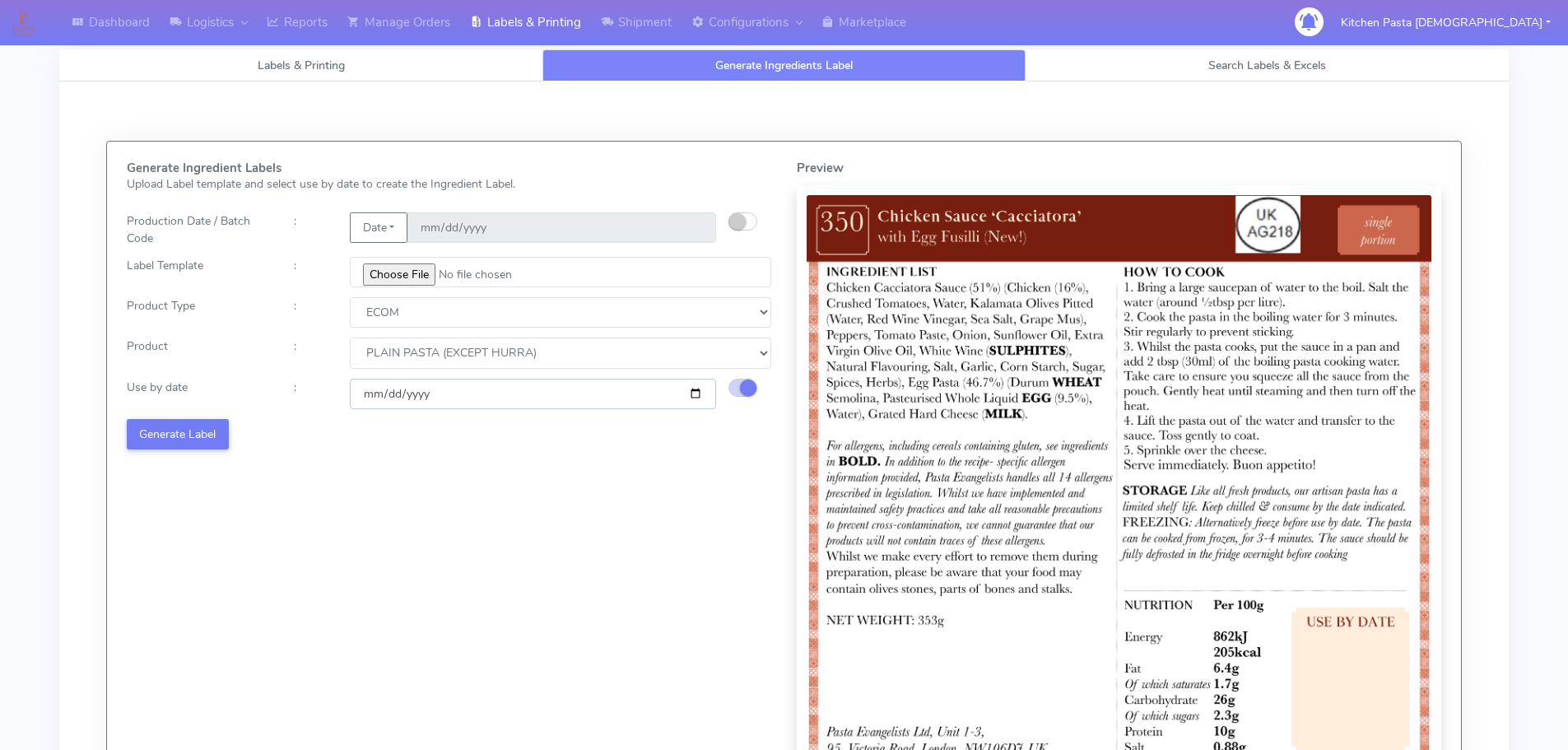
click at [694, 395] on input "[DATE]" at bounding box center [533, 394] width 367 height 30
type input "[DATE]"
click at [188, 432] on button "Generate Label" at bounding box center [178, 434] width 102 height 30
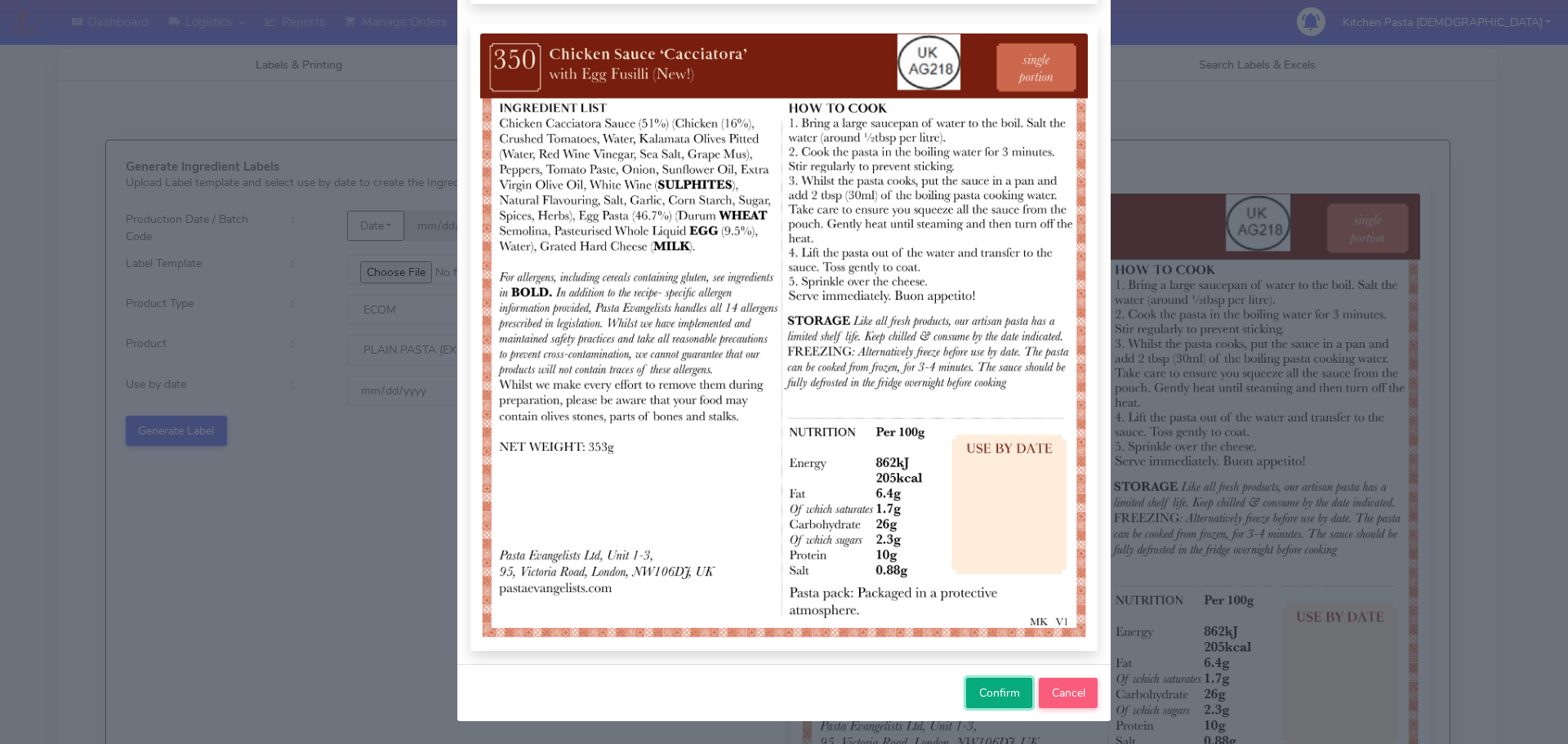
click at [988, 697] on span "Confirm" at bounding box center [999, 693] width 40 height 15
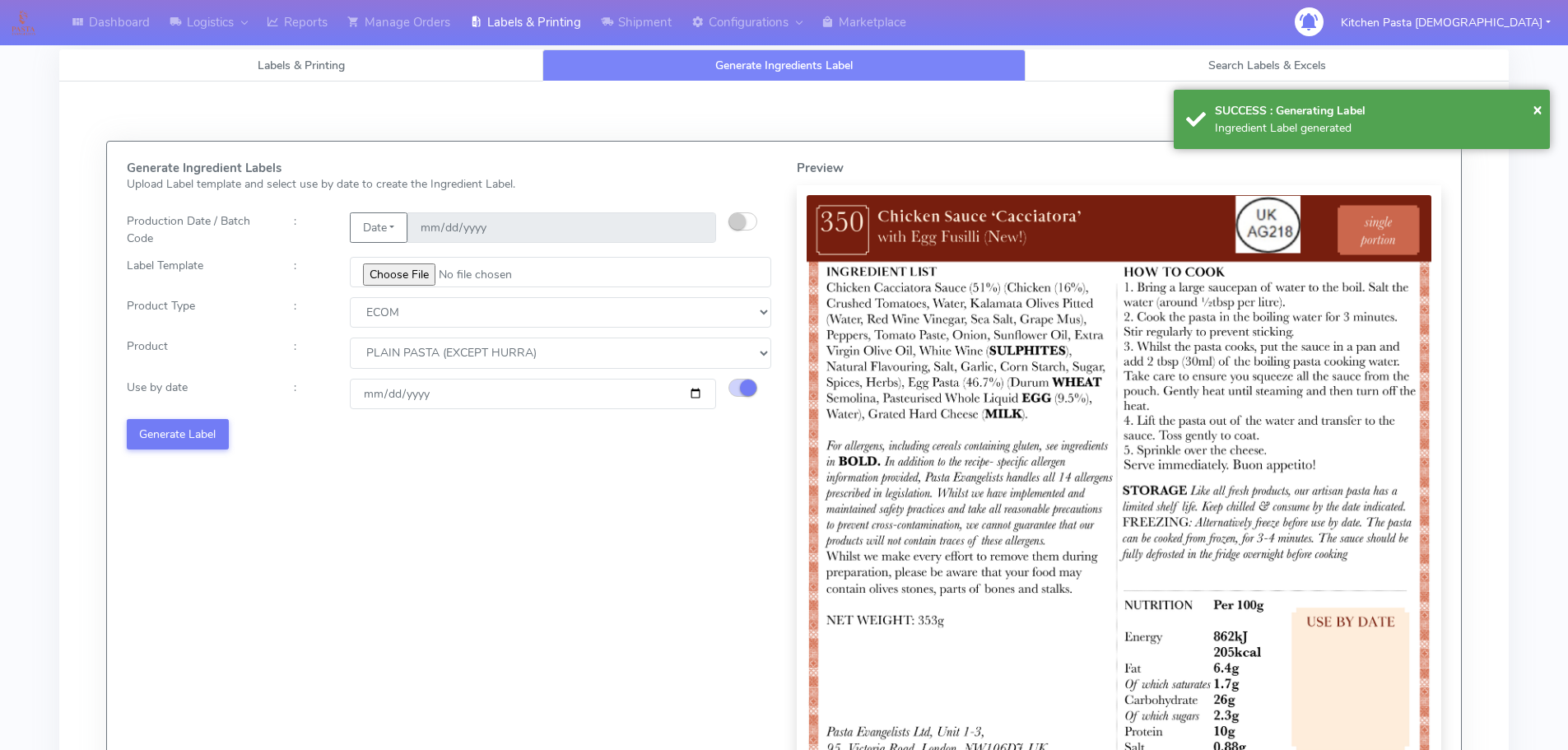
select select
